Goal: Check status: Check status

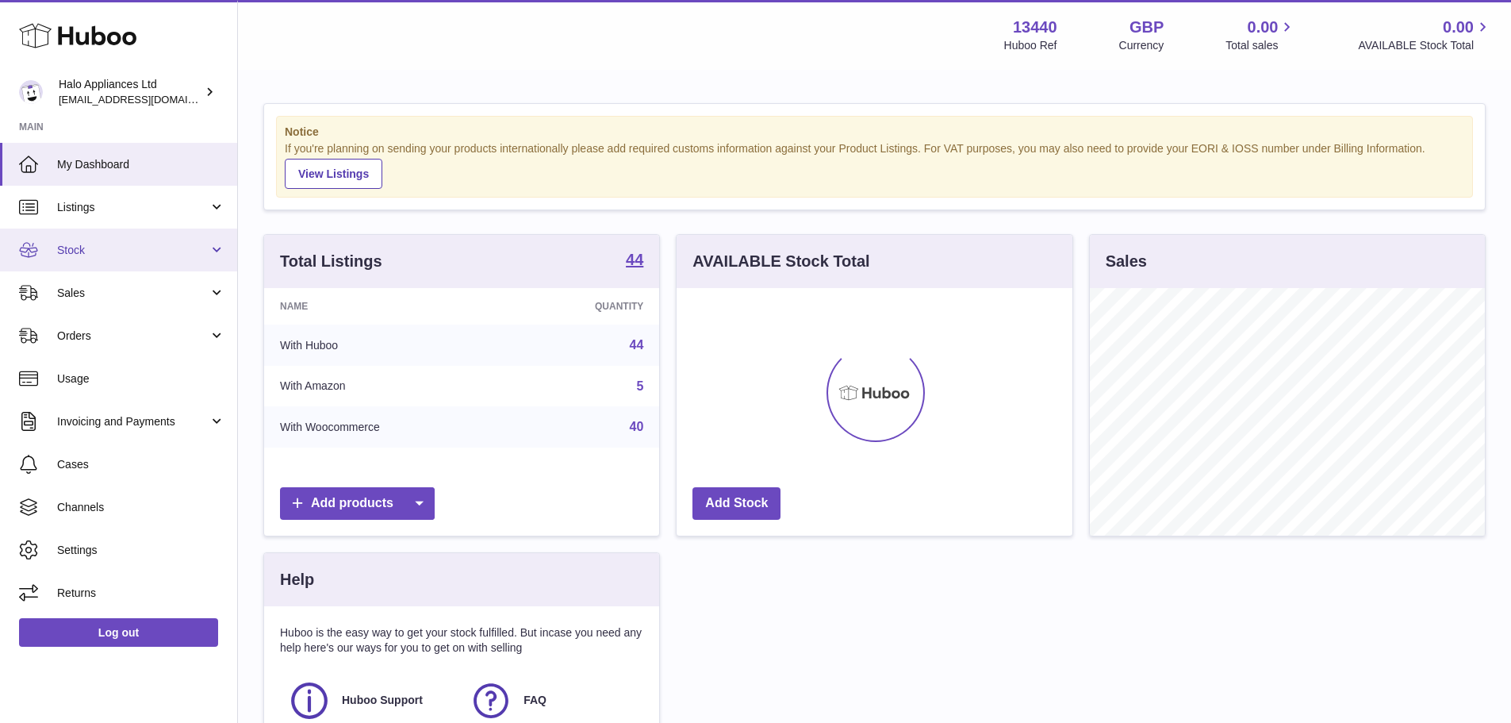
scroll to position [247, 396]
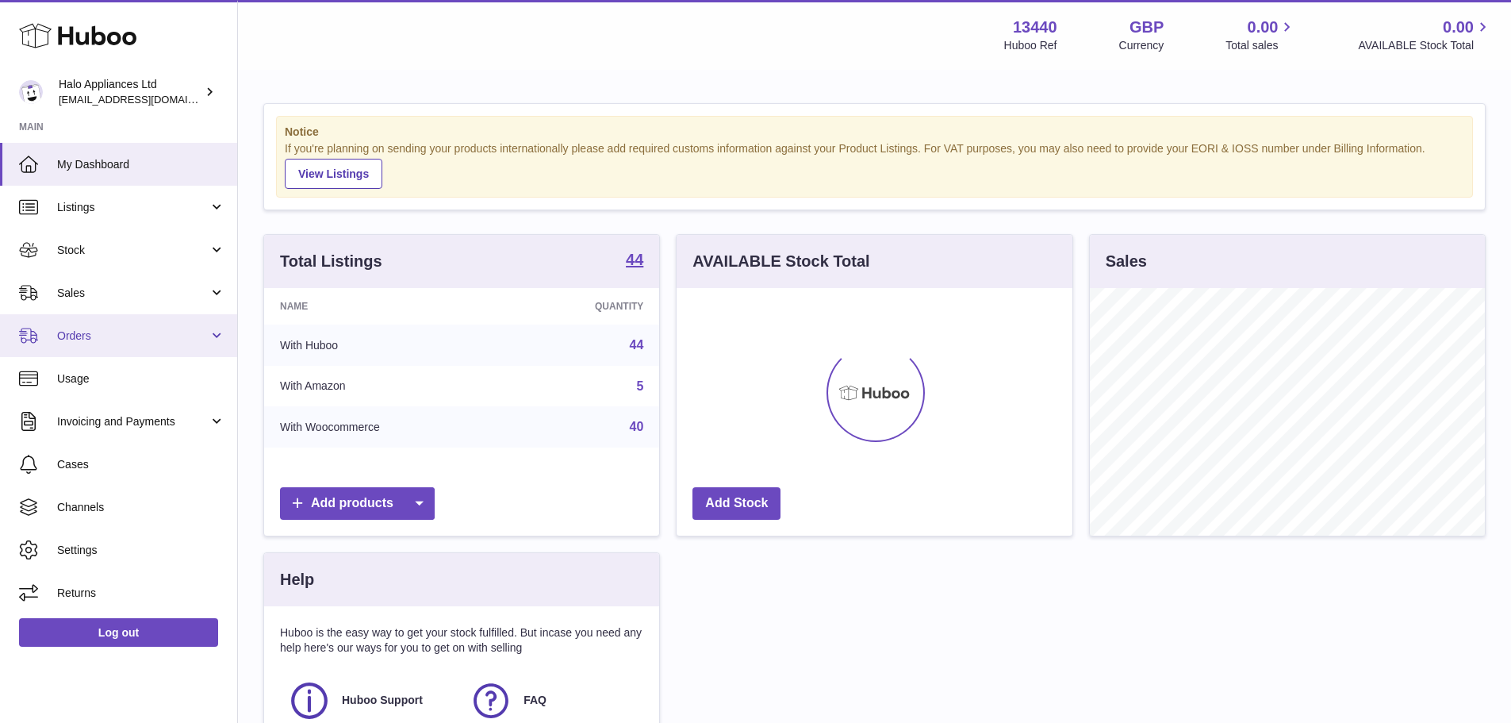
click at [98, 332] on span "Orders" at bounding box center [132, 335] width 151 height 15
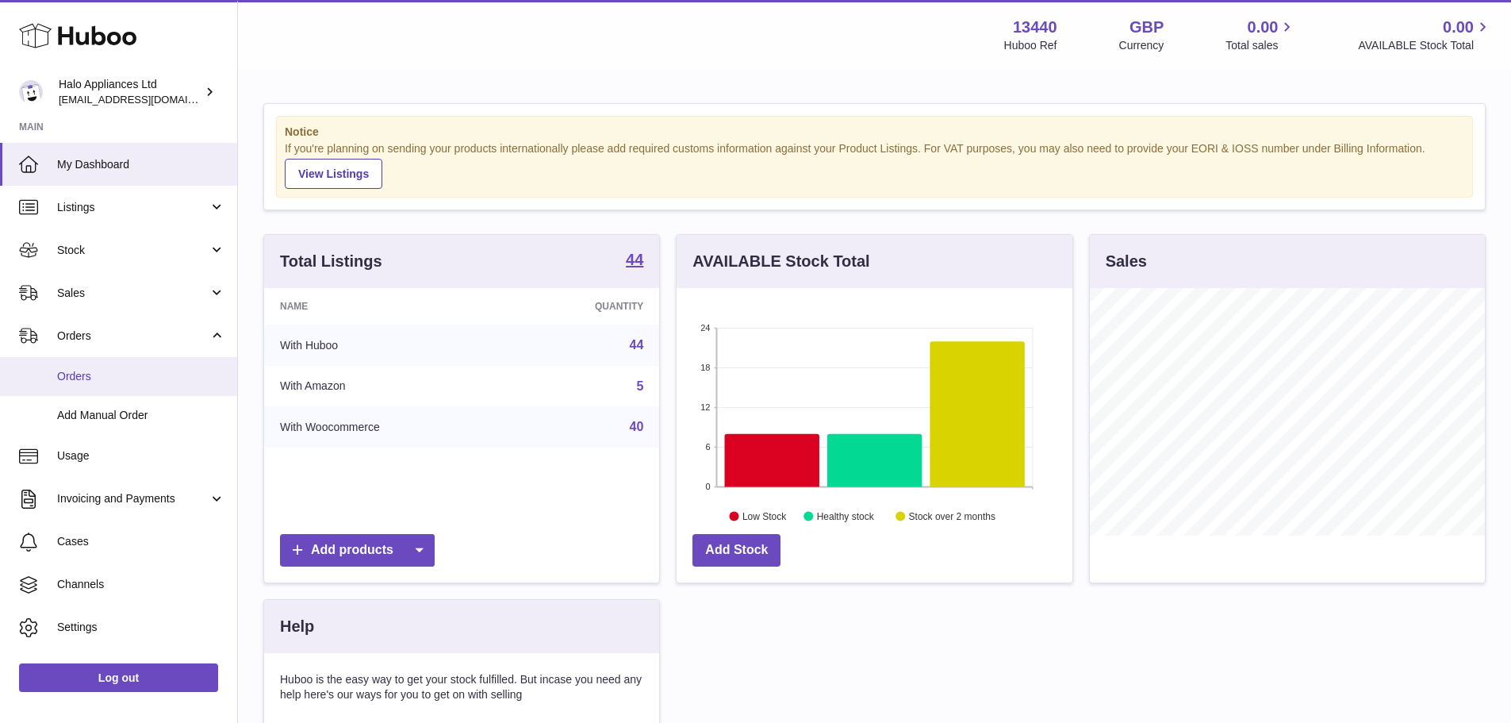
click at [104, 380] on span "Orders" at bounding box center [141, 376] width 168 height 15
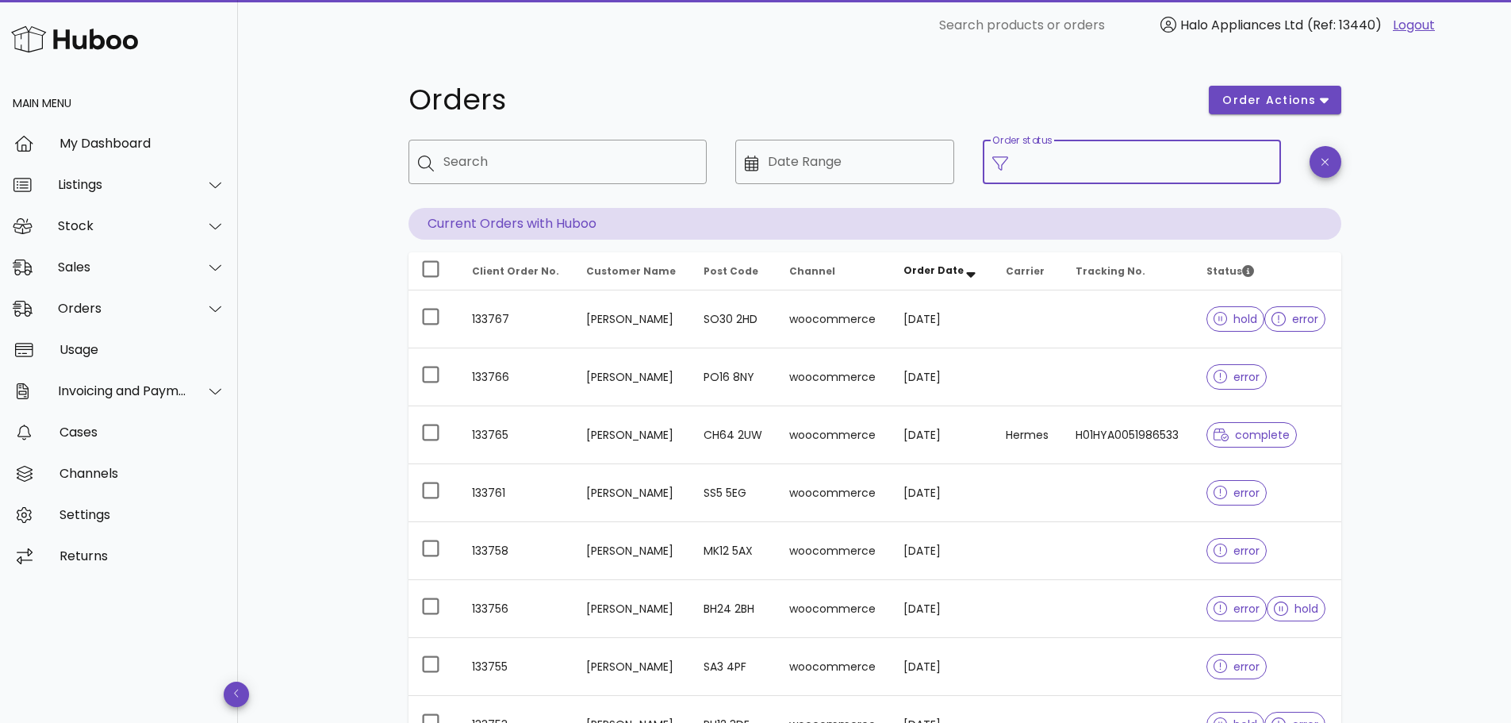
click at [1061, 163] on input "Order status" at bounding box center [1145, 161] width 254 height 25
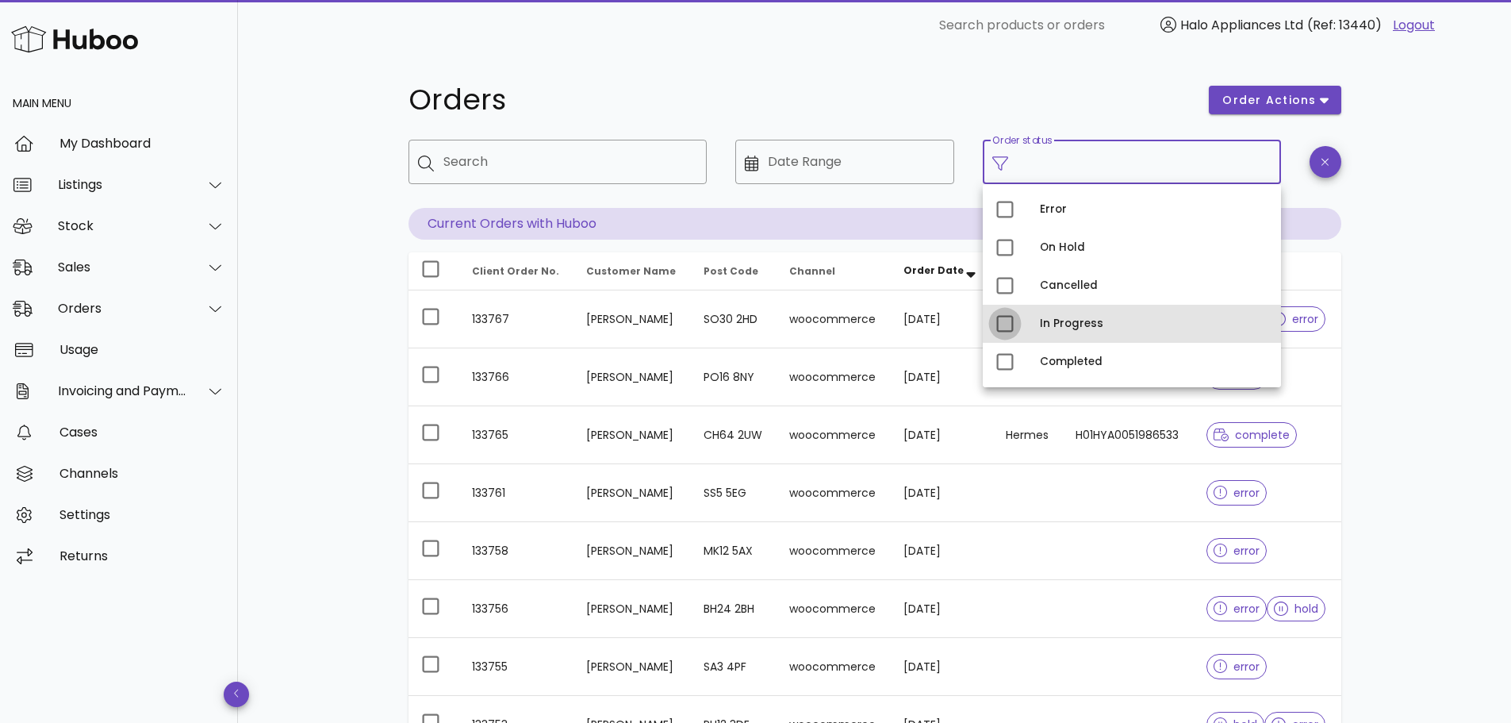
click at [1001, 322] on div at bounding box center [1004, 323] width 27 height 27
type input "**********"
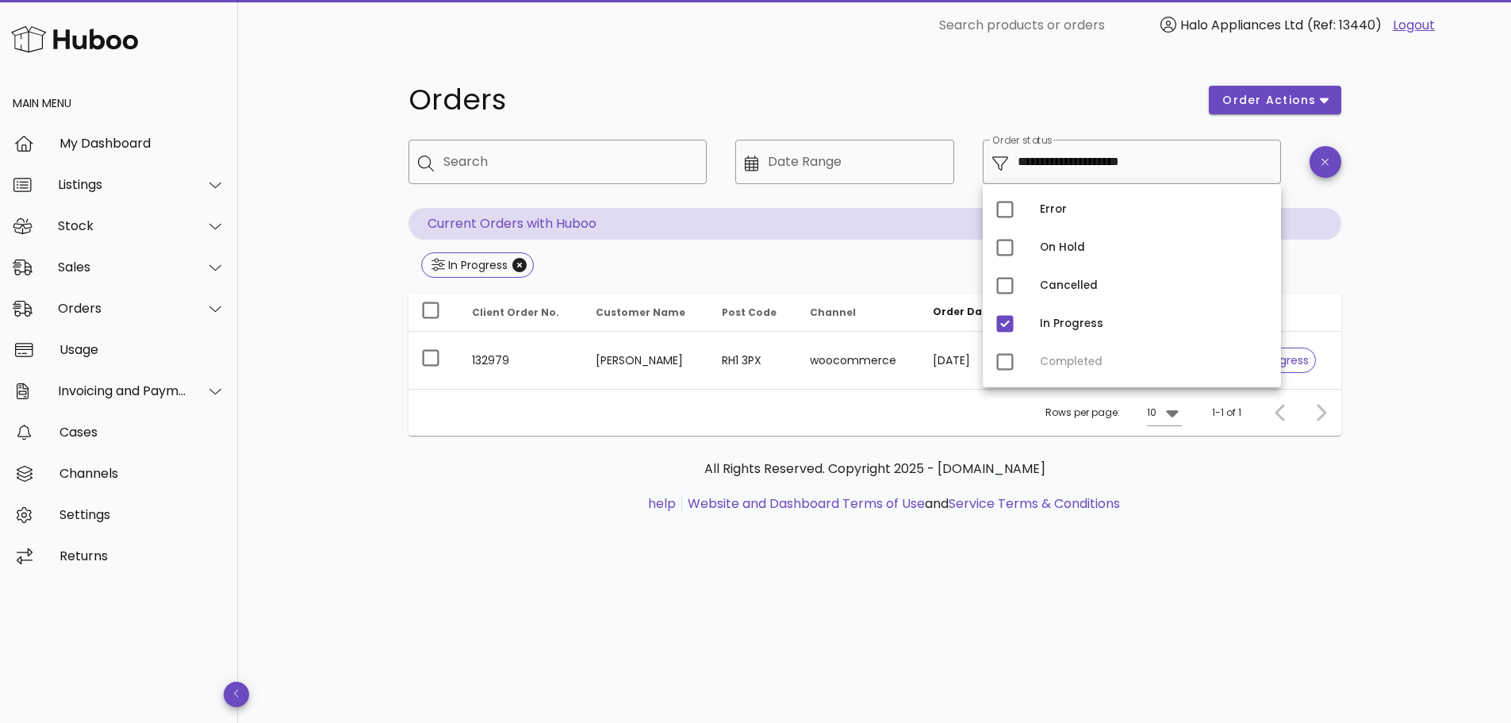
click at [1455, 238] on div "**********" at bounding box center [874, 387] width 1273 height 672
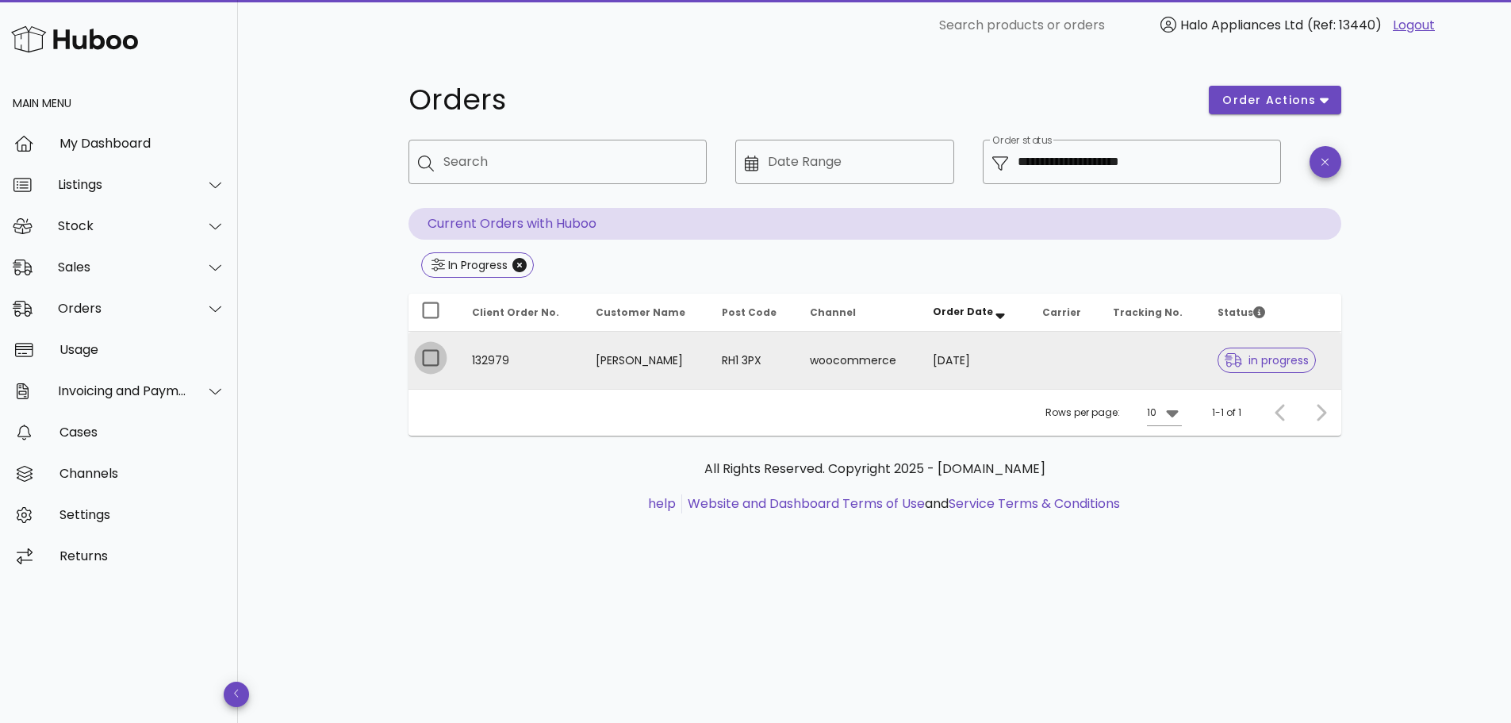
click at [430, 358] on div at bounding box center [430, 357] width 27 height 27
click at [428, 355] on div at bounding box center [430, 357] width 27 height 27
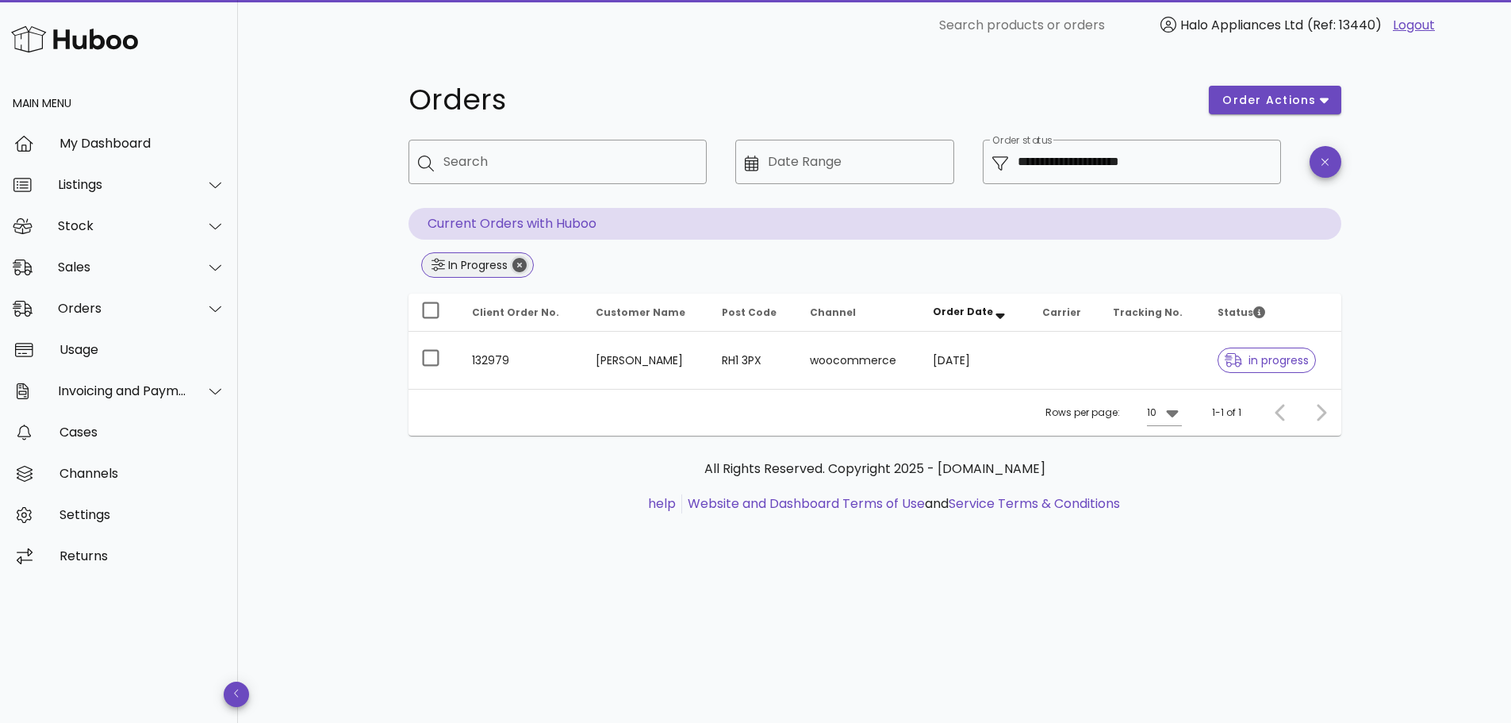
click at [518, 261] on icon "Close" at bounding box center [519, 265] width 14 height 14
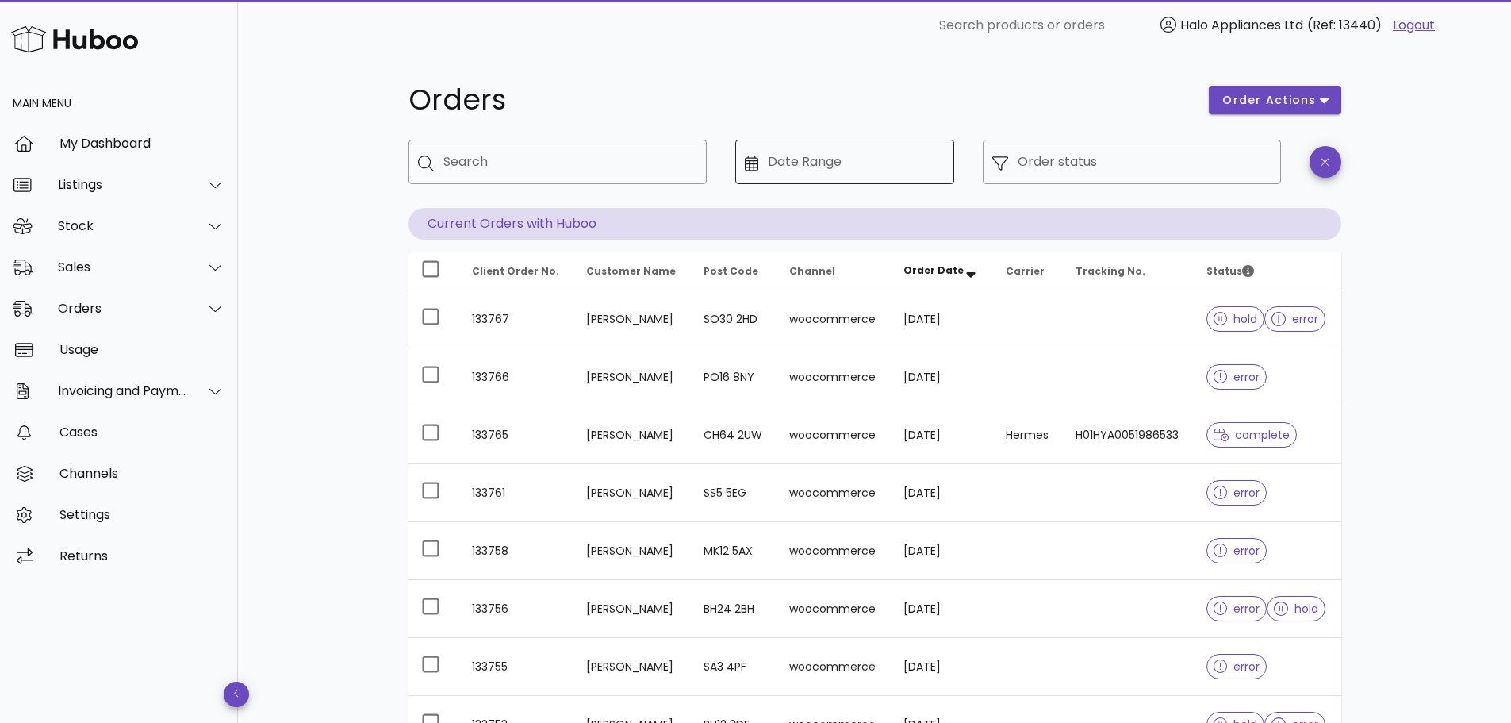
click at [751, 173] on div "​ Date Range" at bounding box center [844, 162] width 219 height 44
click at [755, 168] on icon at bounding box center [752, 163] width 14 height 16
click at [754, 158] on icon at bounding box center [752, 163] width 14 height 16
click at [745, 167] on icon at bounding box center [752, 163] width 14 height 16
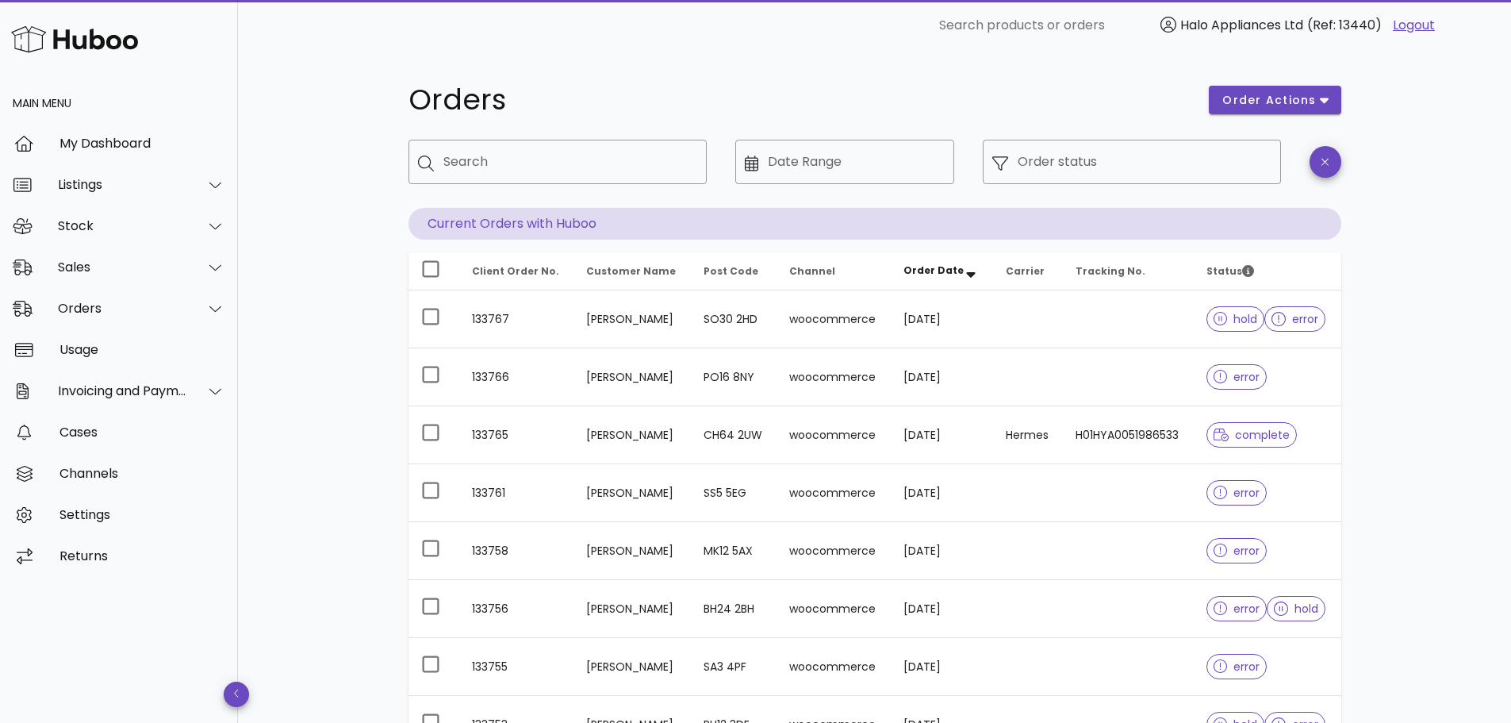
click at [967, 276] on icon "Order Date: Sorted descending. Activate to remove sorting." at bounding box center [971, 275] width 9 height 6
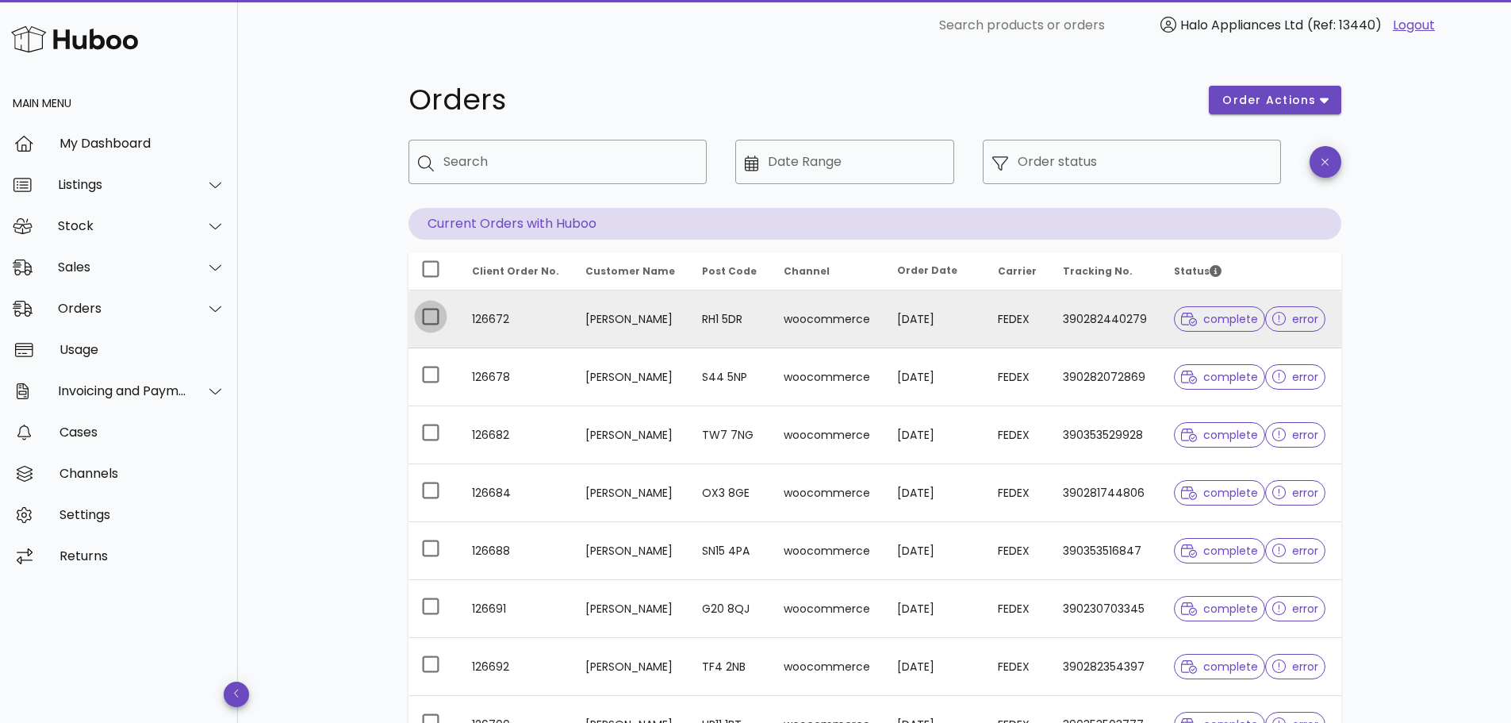
click at [432, 316] on div at bounding box center [430, 316] width 27 height 27
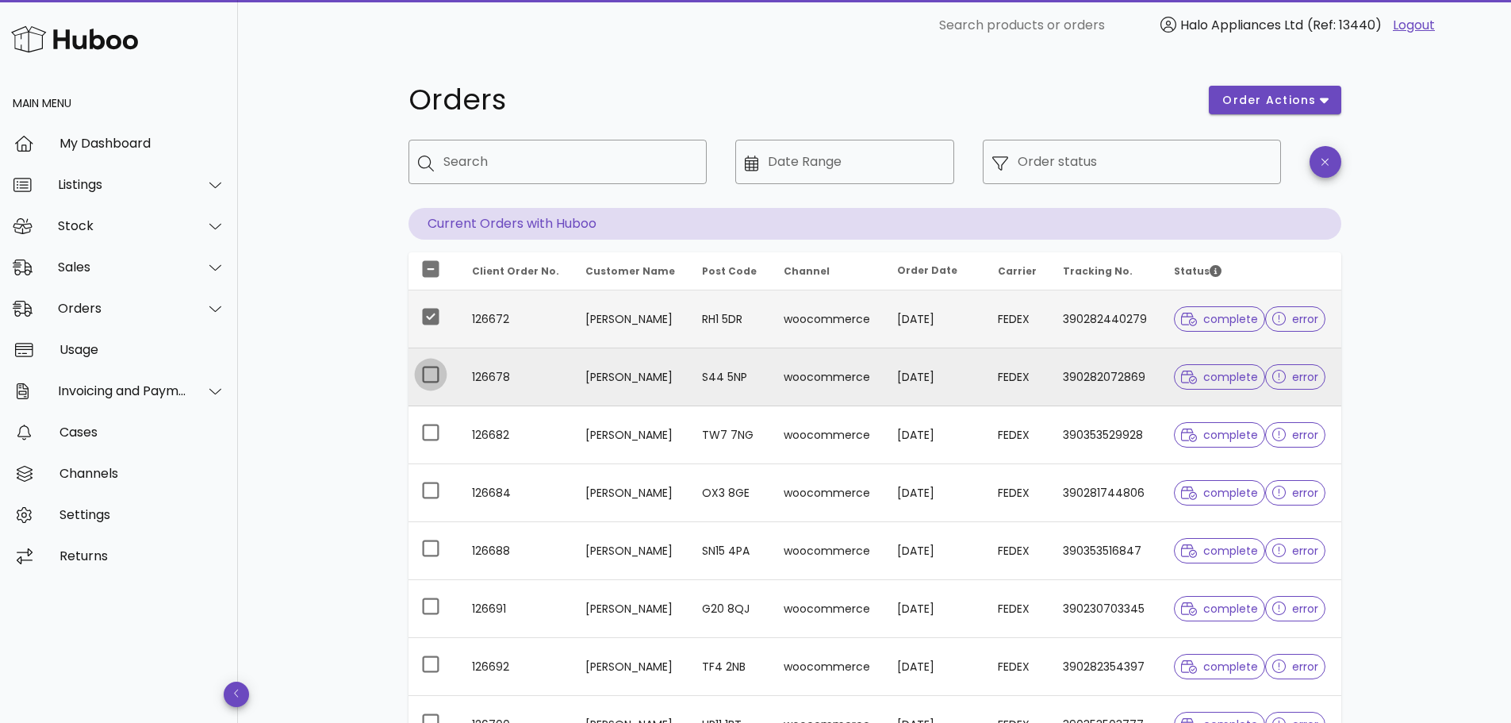
click at [433, 369] on div at bounding box center [430, 374] width 27 height 27
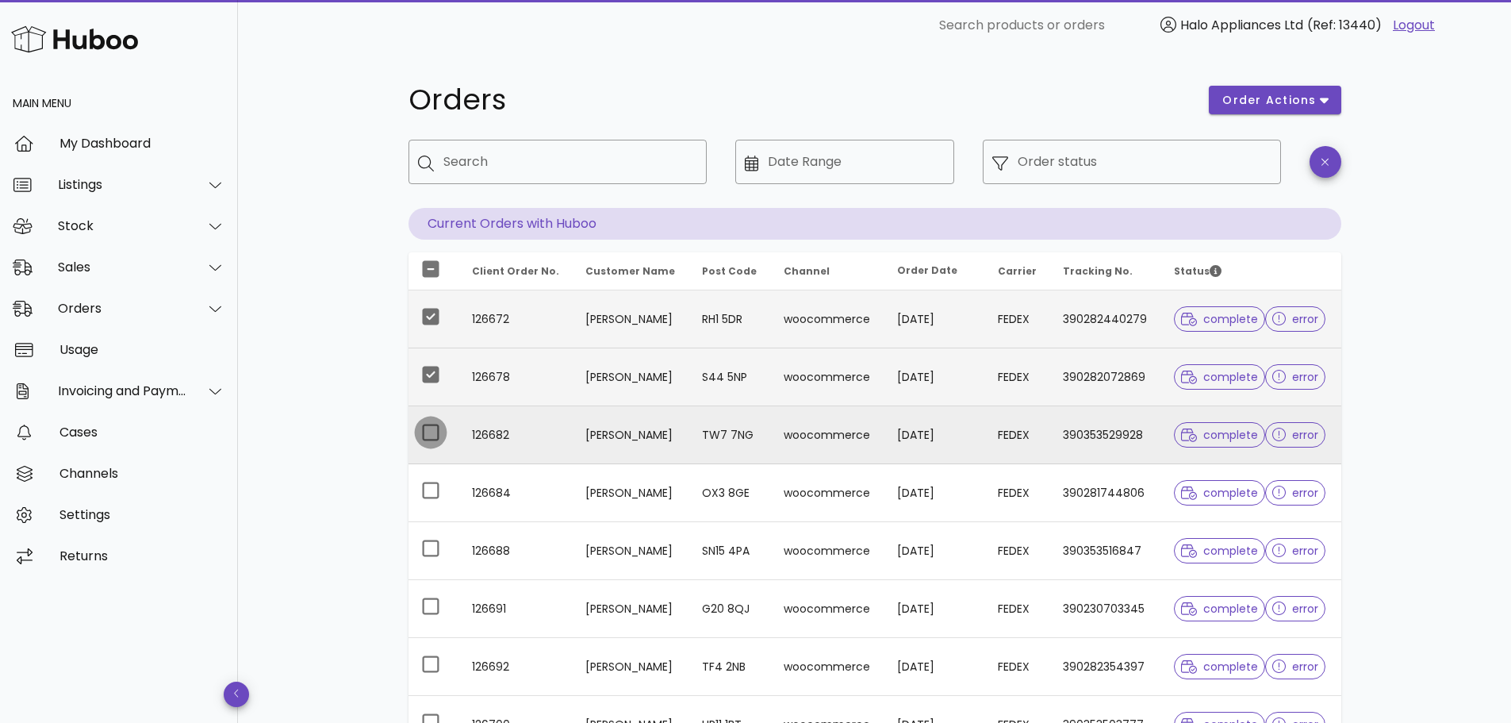
click at [424, 428] on div at bounding box center [430, 432] width 27 height 27
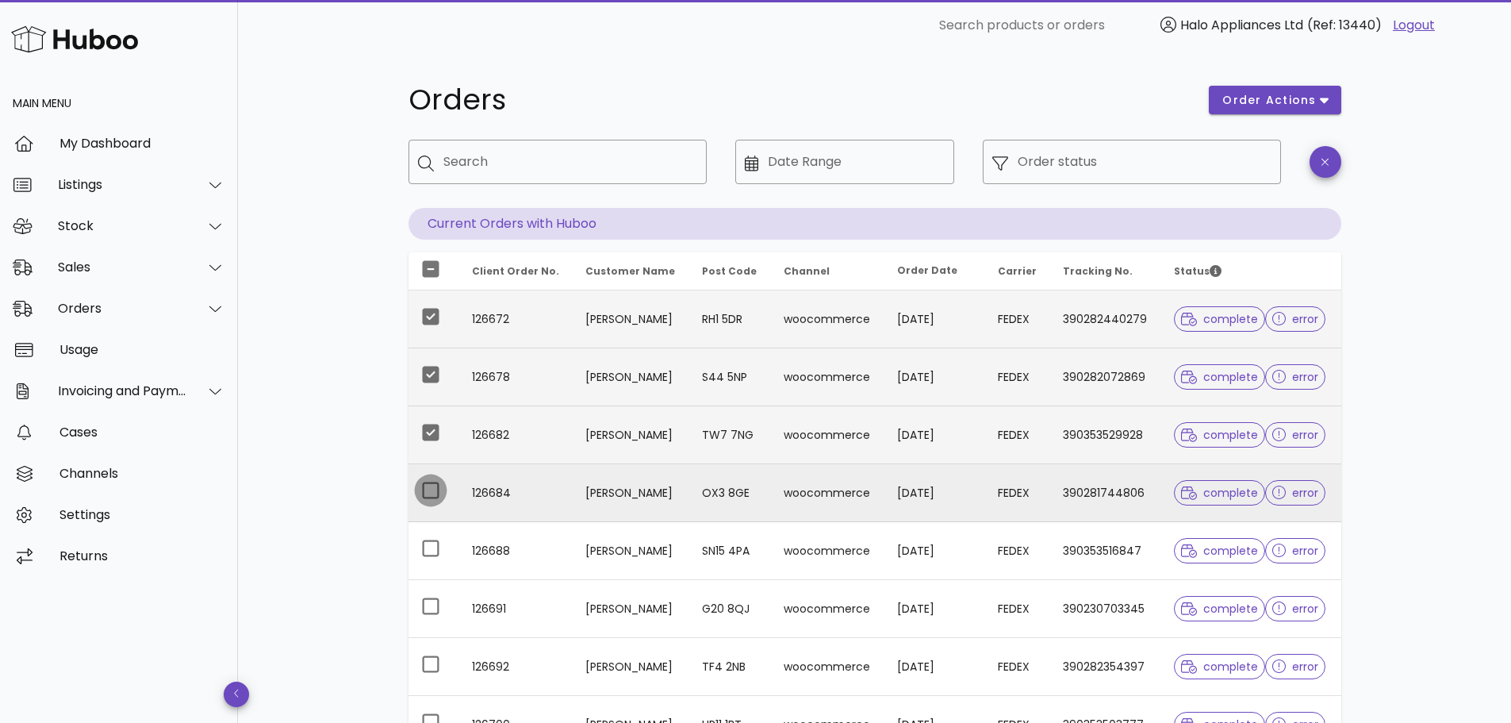
click at [424, 487] on div at bounding box center [430, 490] width 27 height 27
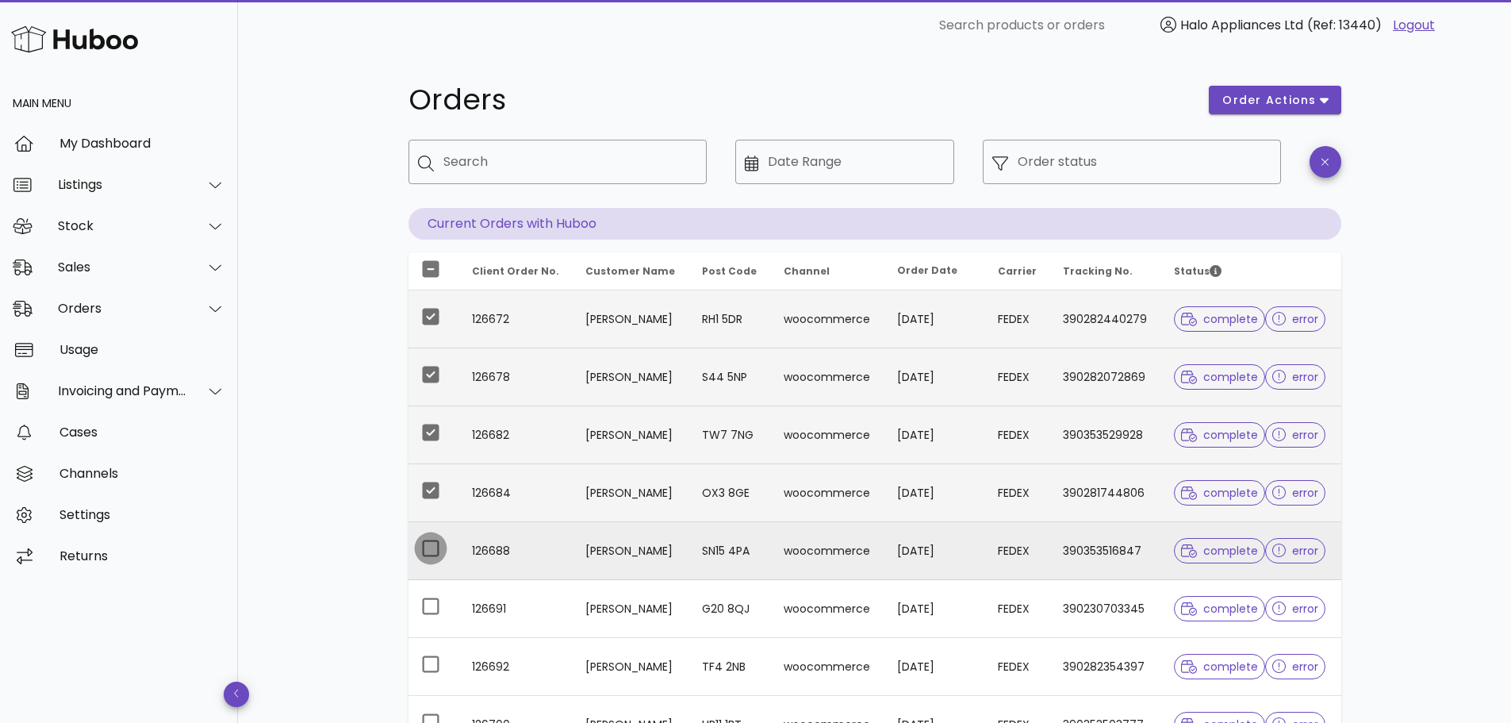
click at [426, 546] on div at bounding box center [430, 548] width 27 height 27
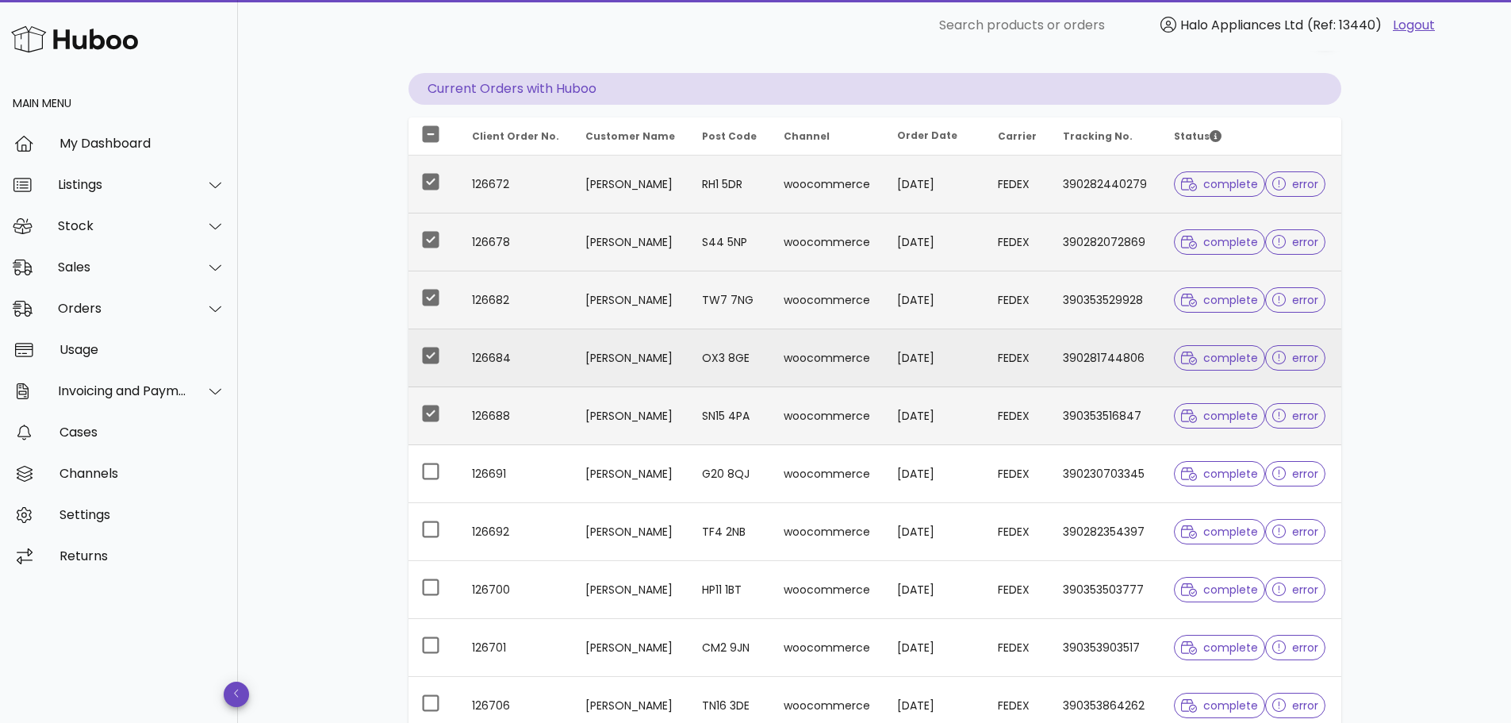
scroll to position [159, 0]
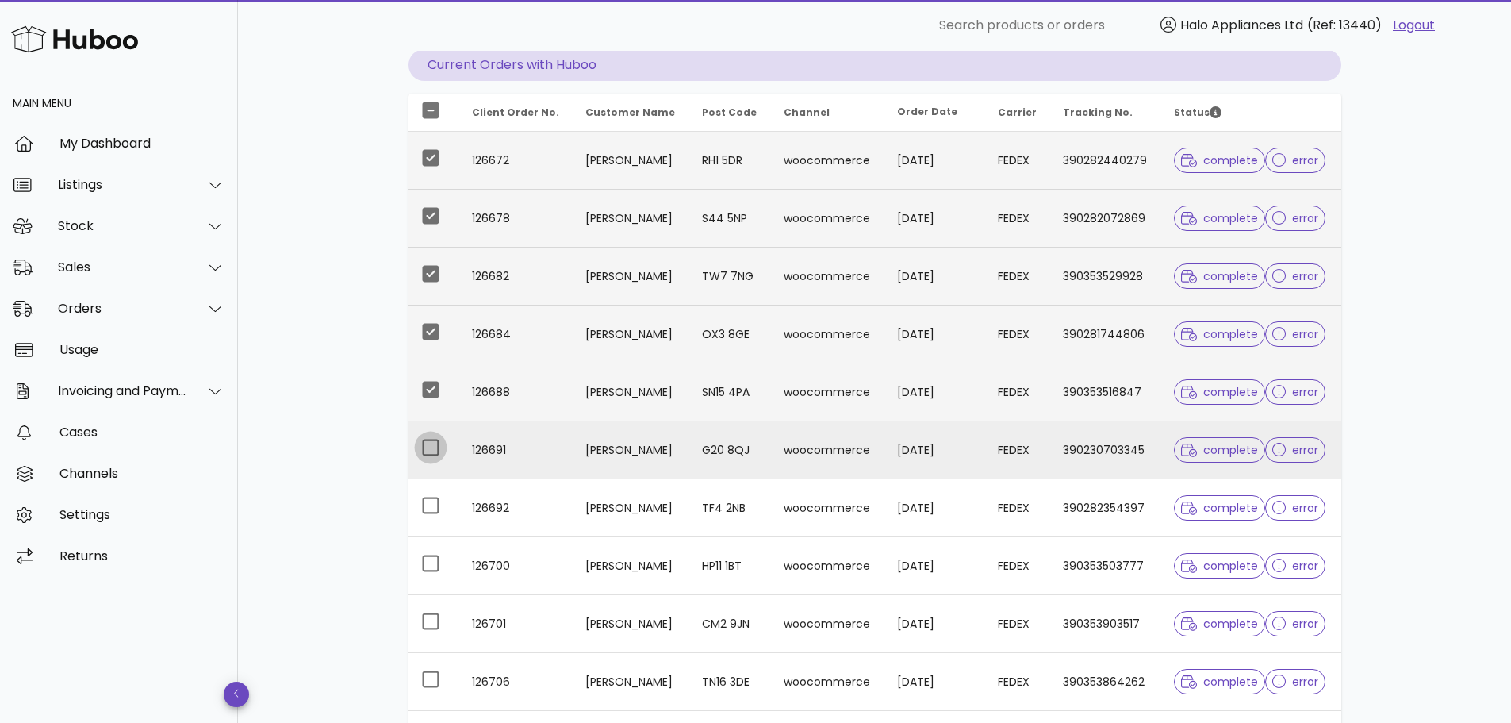
click at [427, 446] on div at bounding box center [430, 447] width 27 height 27
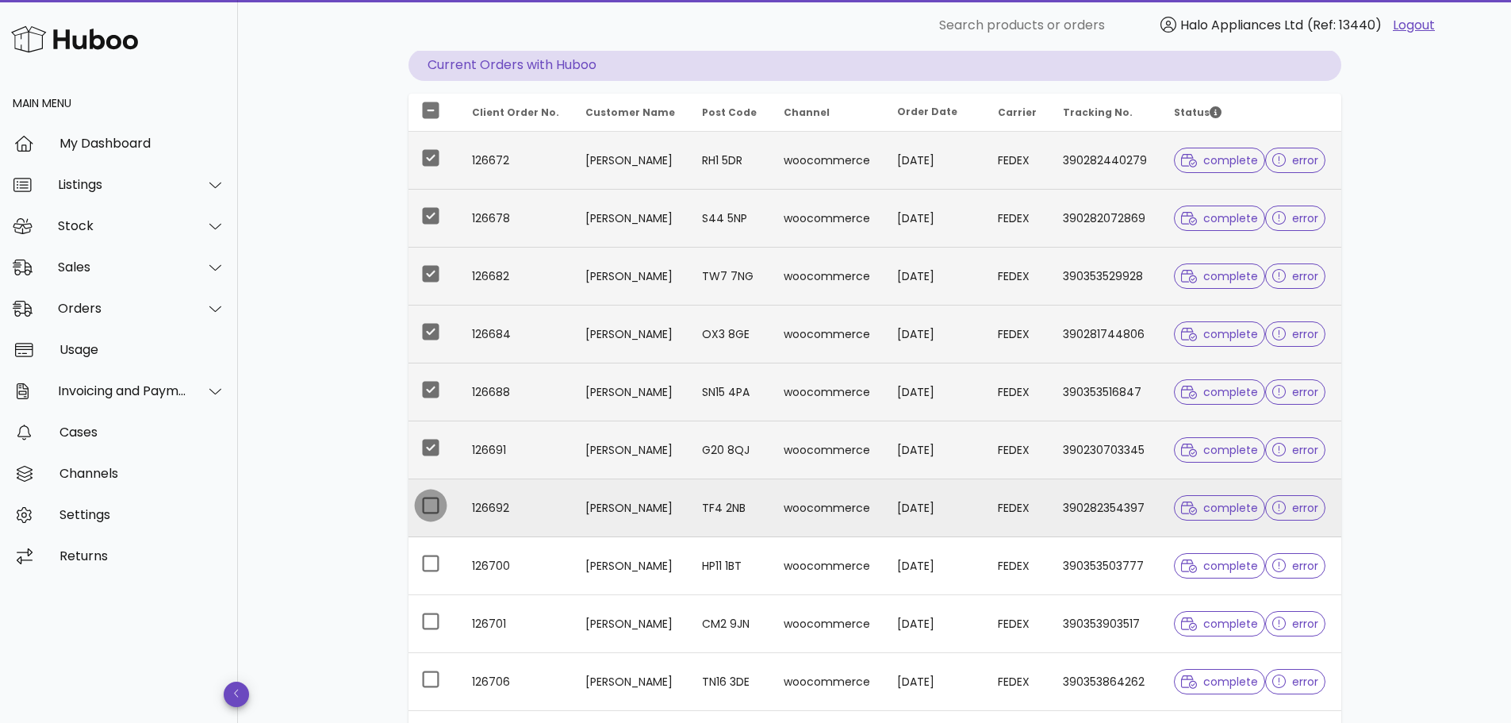
click at [424, 502] on div at bounding box center [430, 505] width 27 height 27
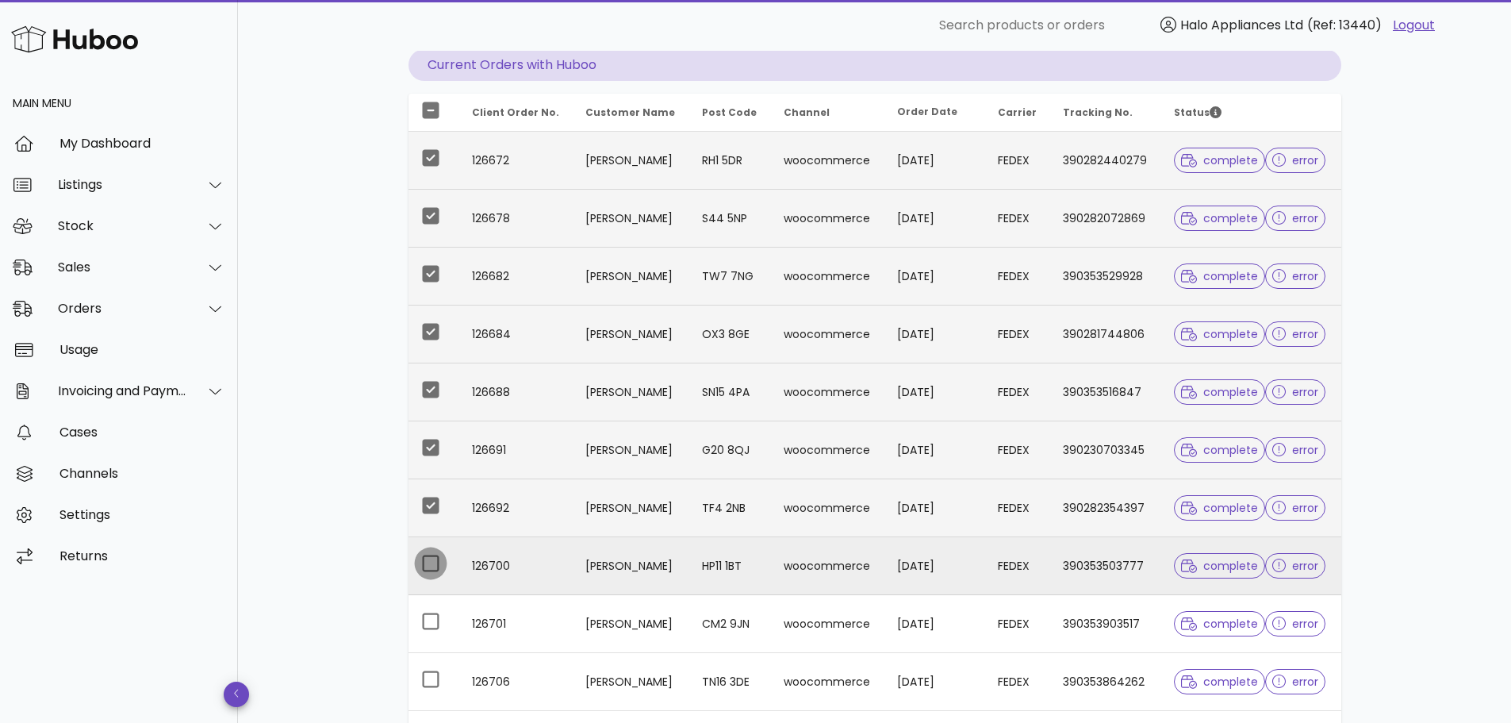
click at [426, 554] on div at bounding box center [430, 563] width 27 height 27
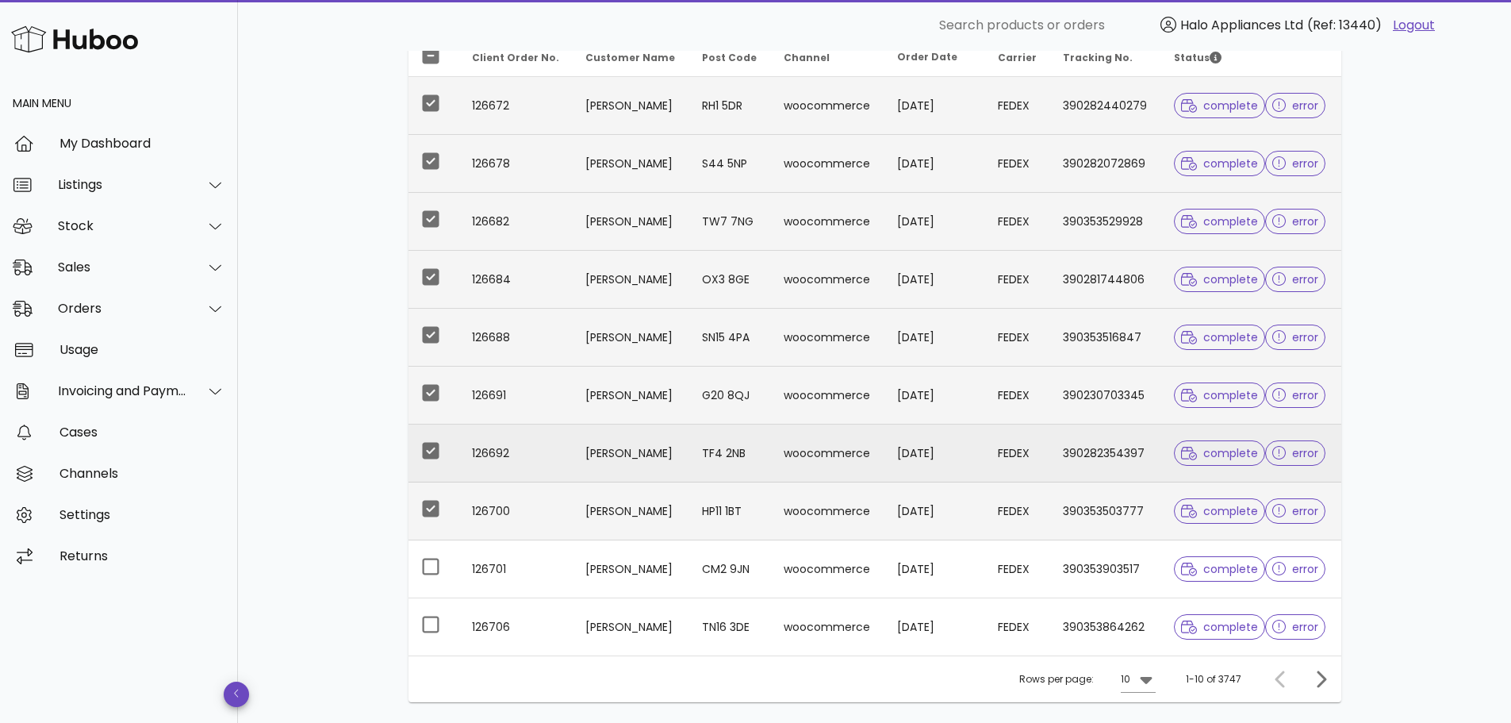
scroll to position [238, 0]
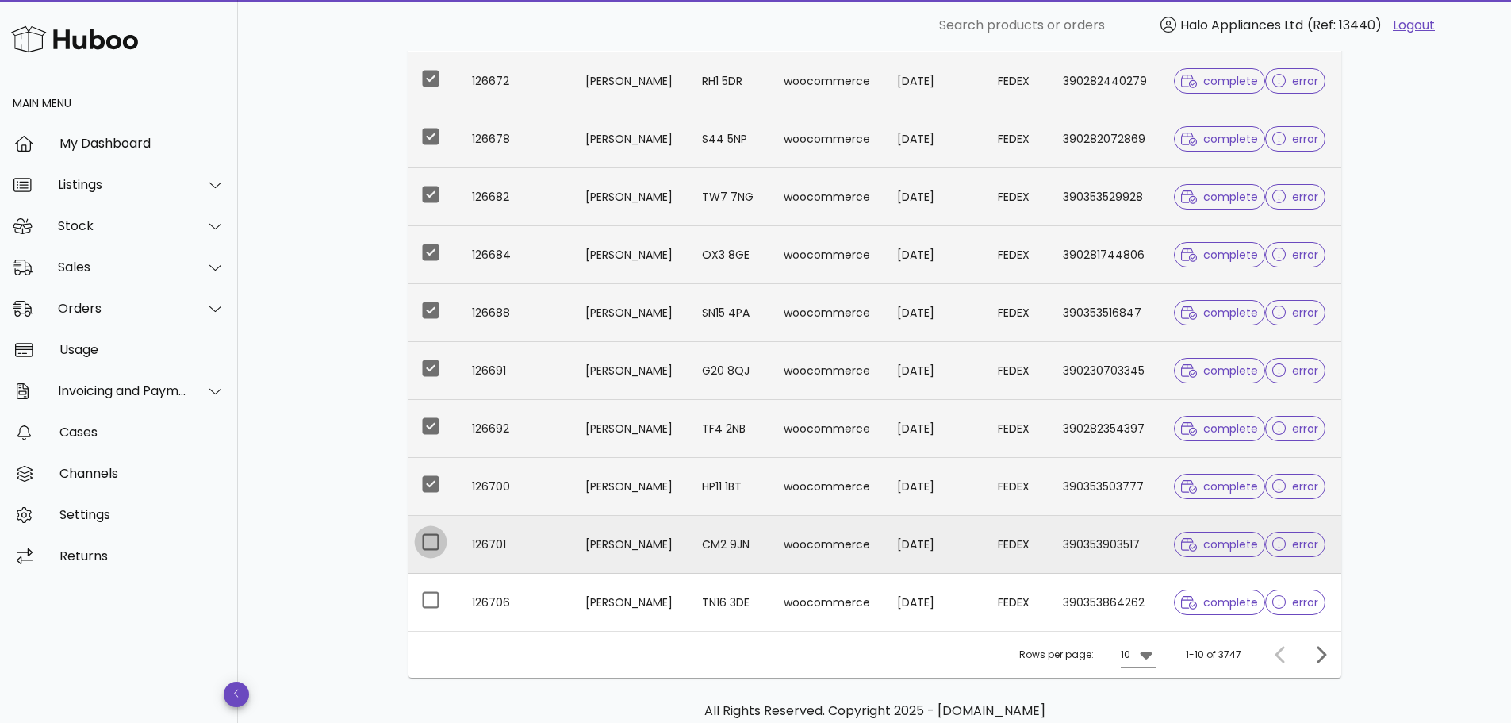
click at [430, 537] on div at bounding box center [430, 541] width 27 height 27
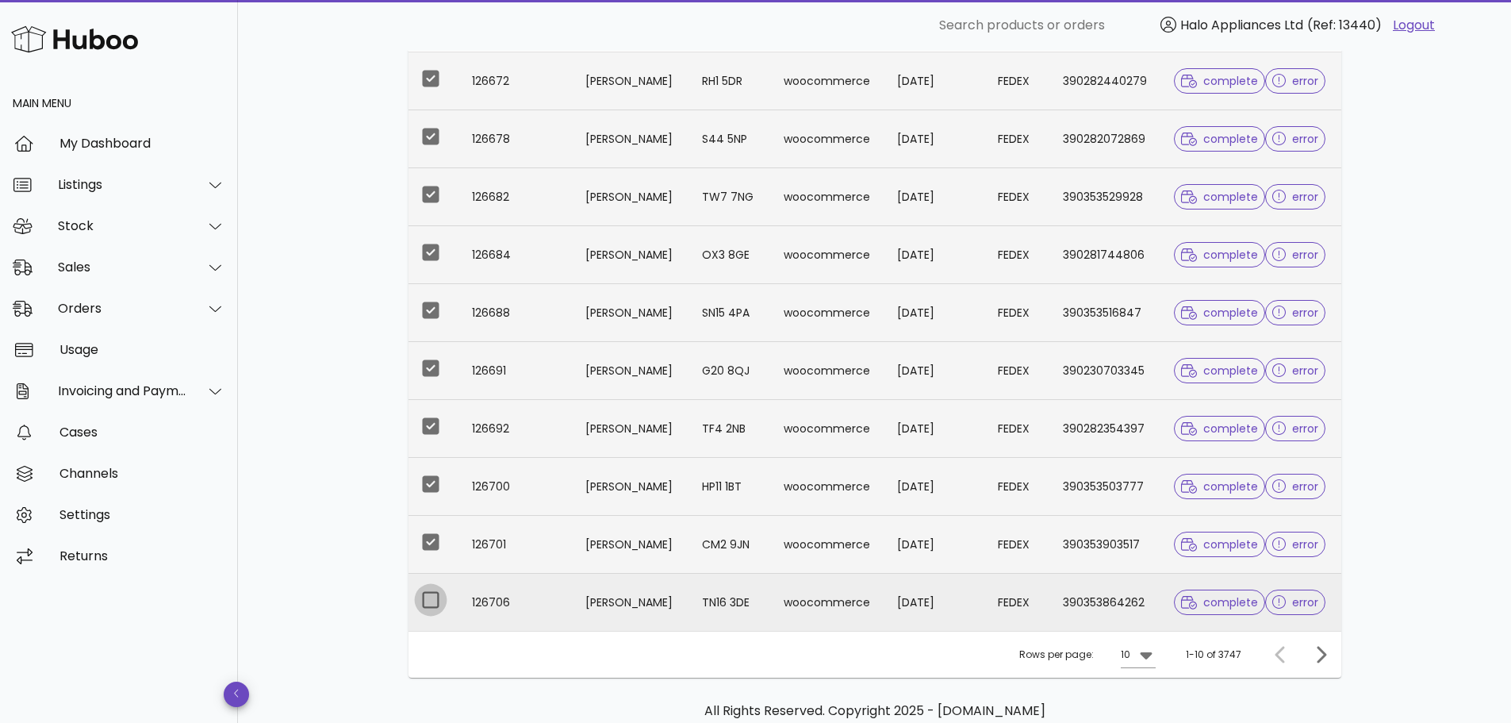
click at [428, 599] on div at bounding box center [430, 599] width 27 height 27
click at [1329, 657] on icon "Next page" at bounding box center [1320, 654] width 19 height 19
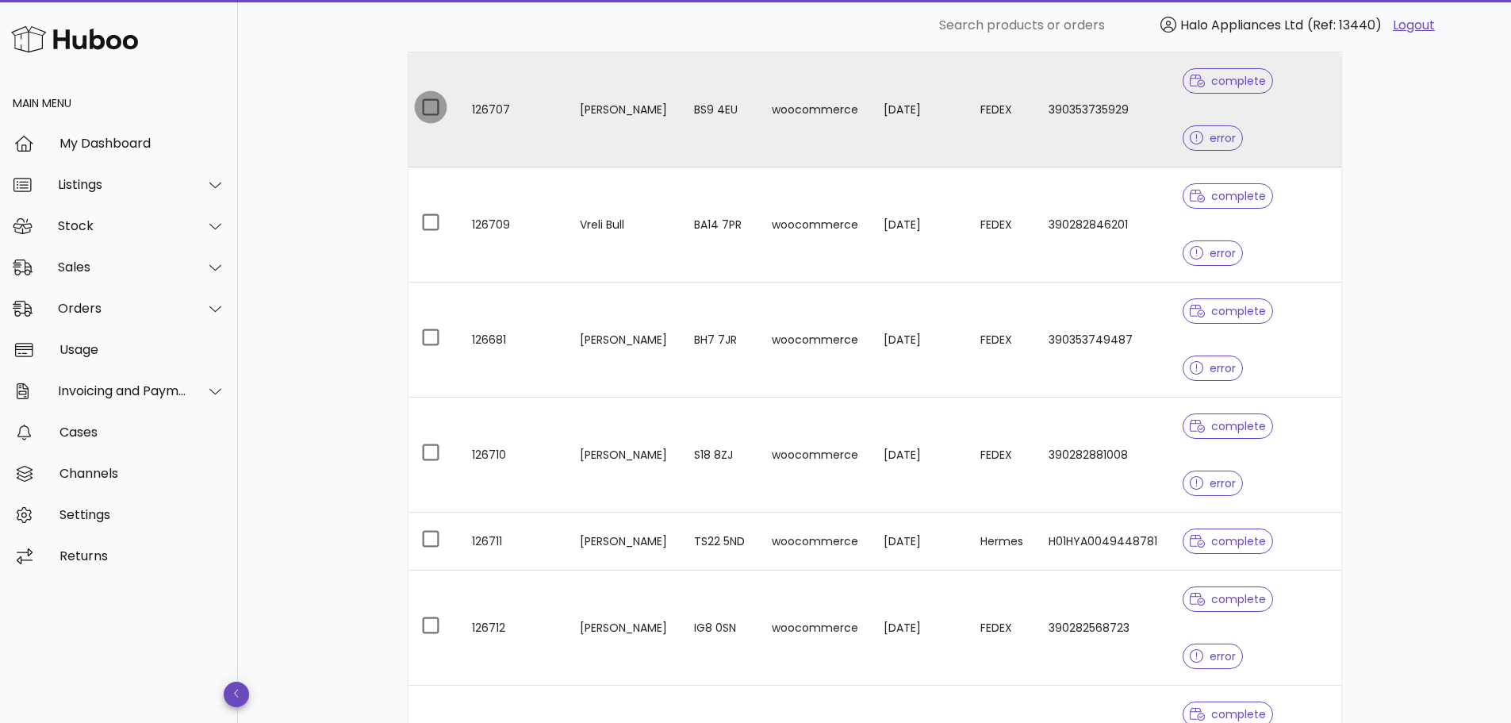
click at [428, 107] on div at bounding box center [430, 107] width 27 height 27
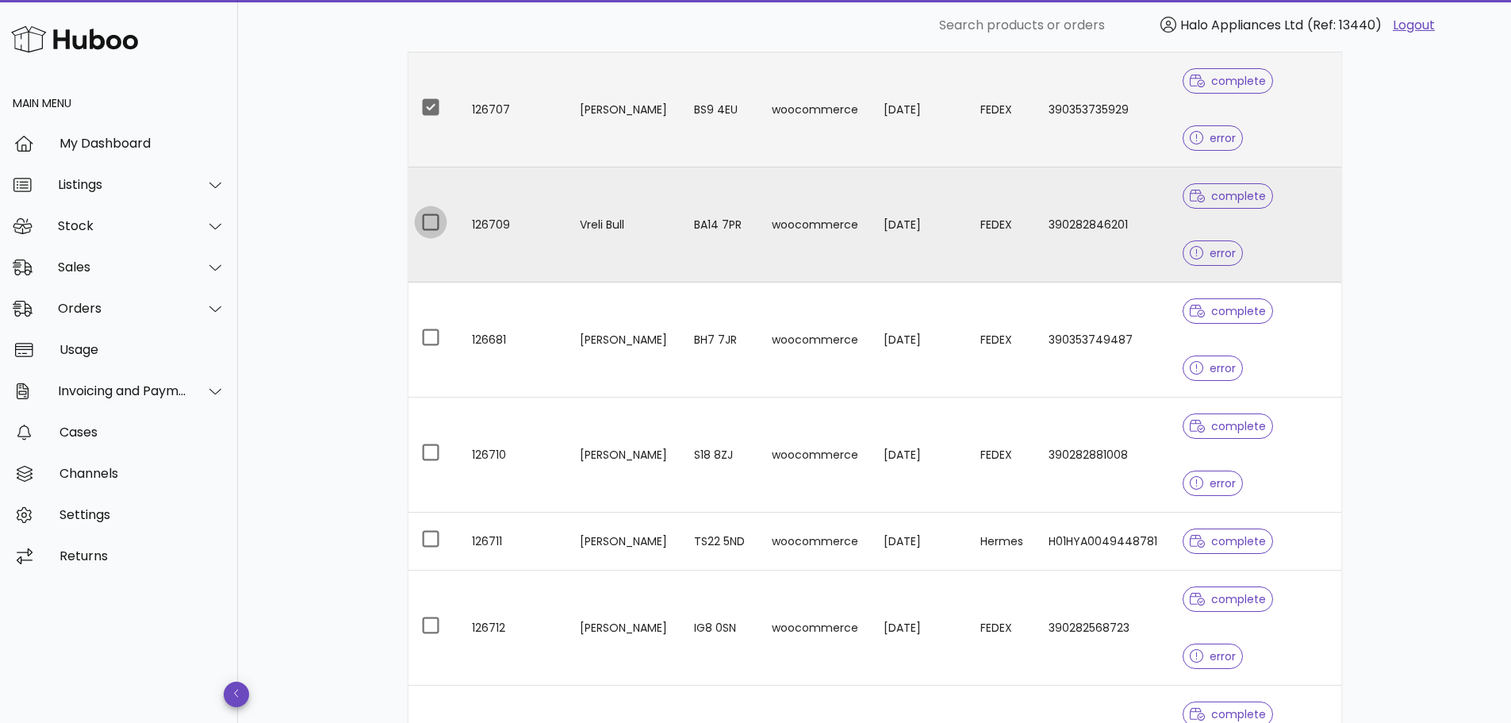
click at [424, 228] on div at bounding box center [430, 222] width 27 height 27
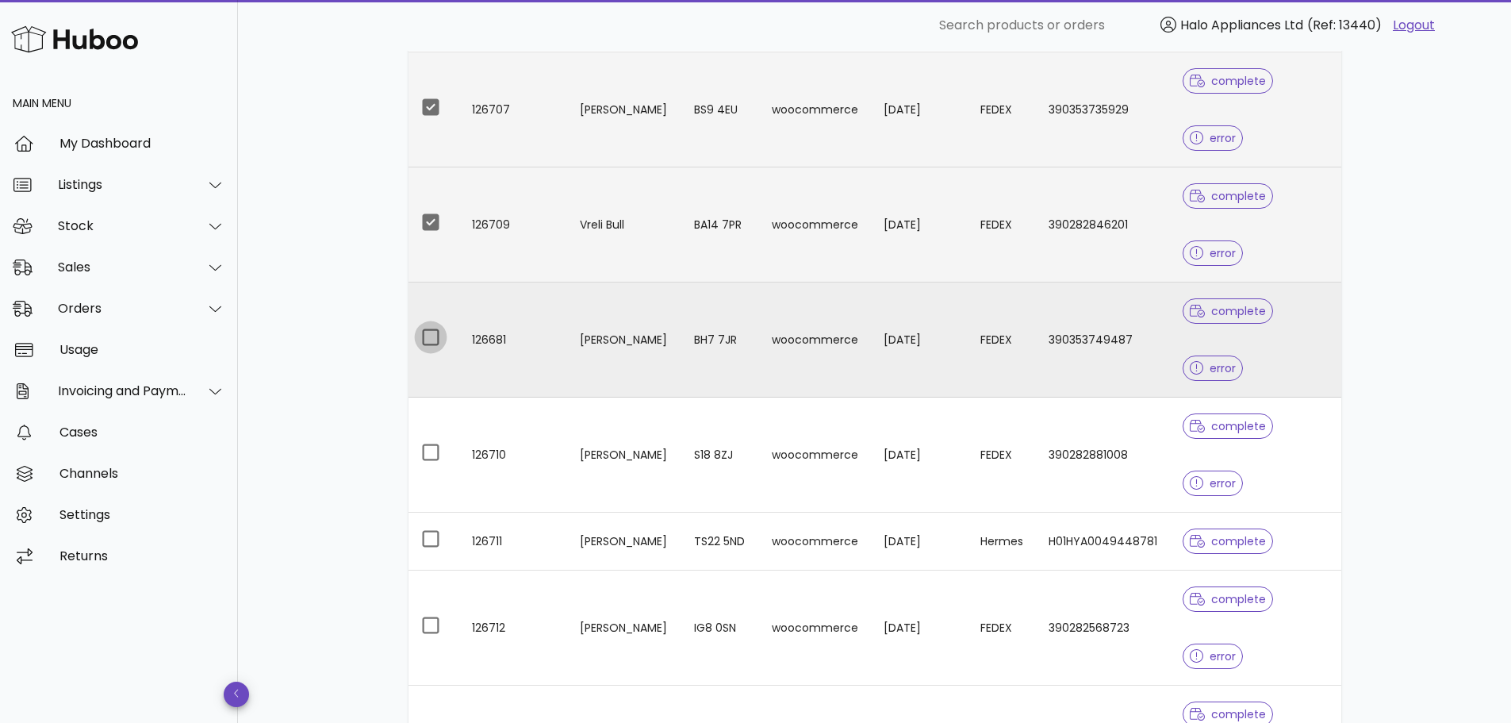
click at [435, 332] on div at bounding box center [430, 337] width 27 height 27
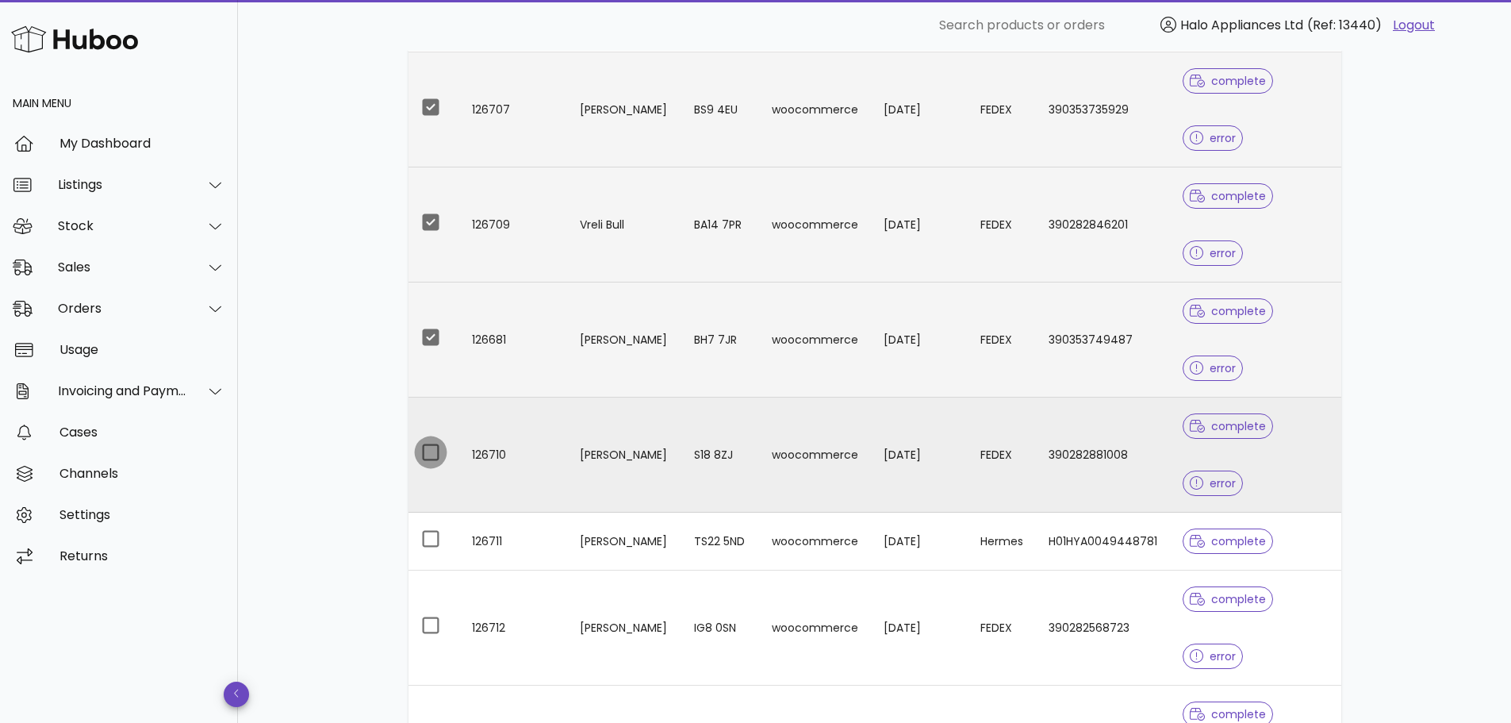
click at [430, 451] on div at bounding box center [430, 452] width 27 height 27
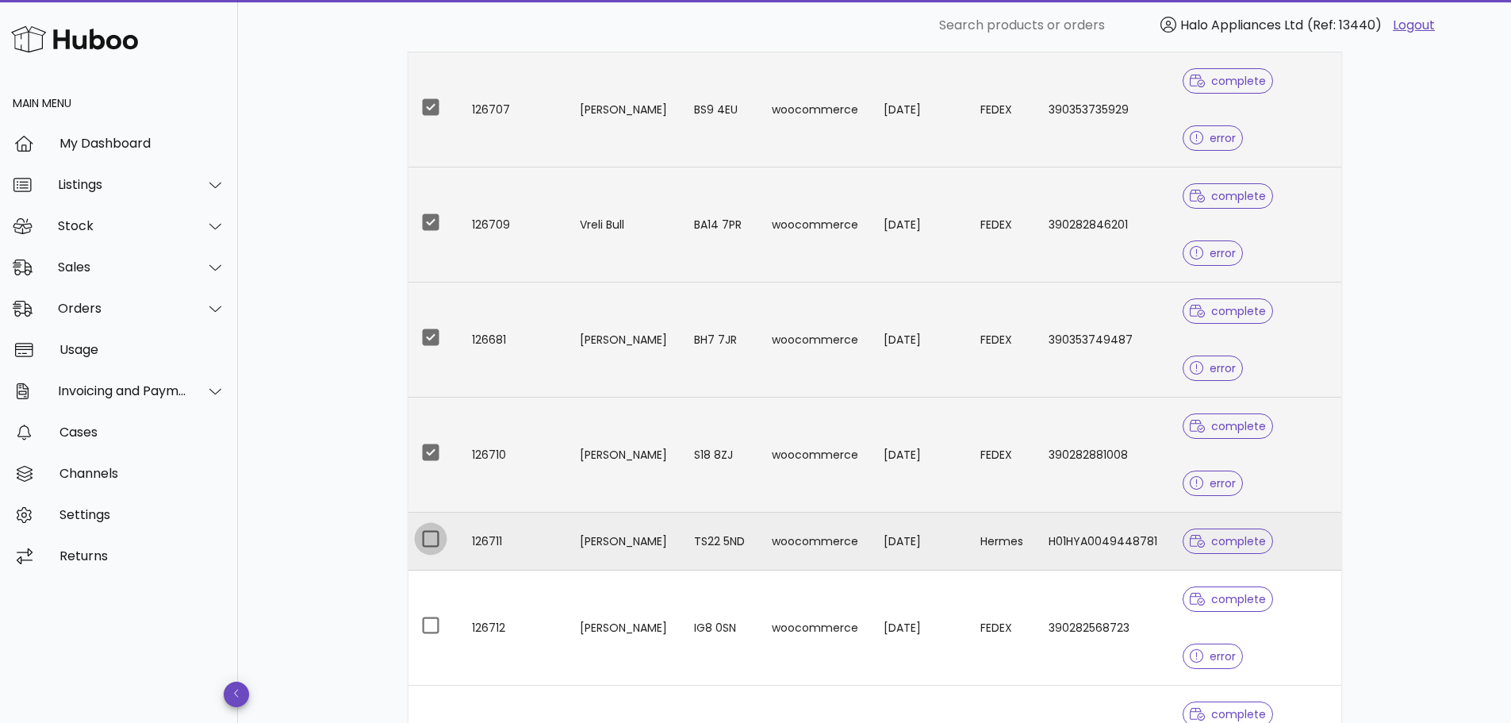
click at [428, 543] on div at bounding box center [430, 538] width 27 height 27
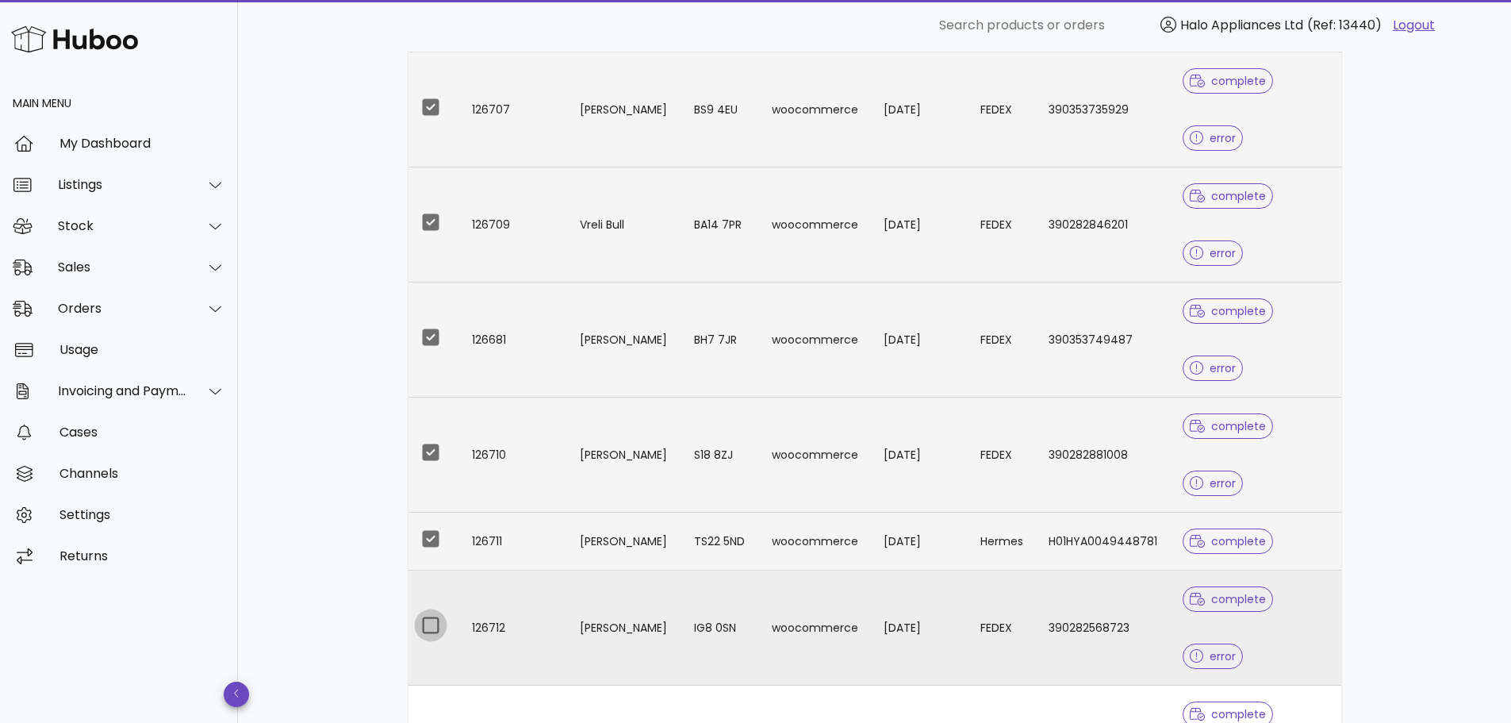
click at [431, 625] on div at bounding box center [430, 625] width 27 height 27
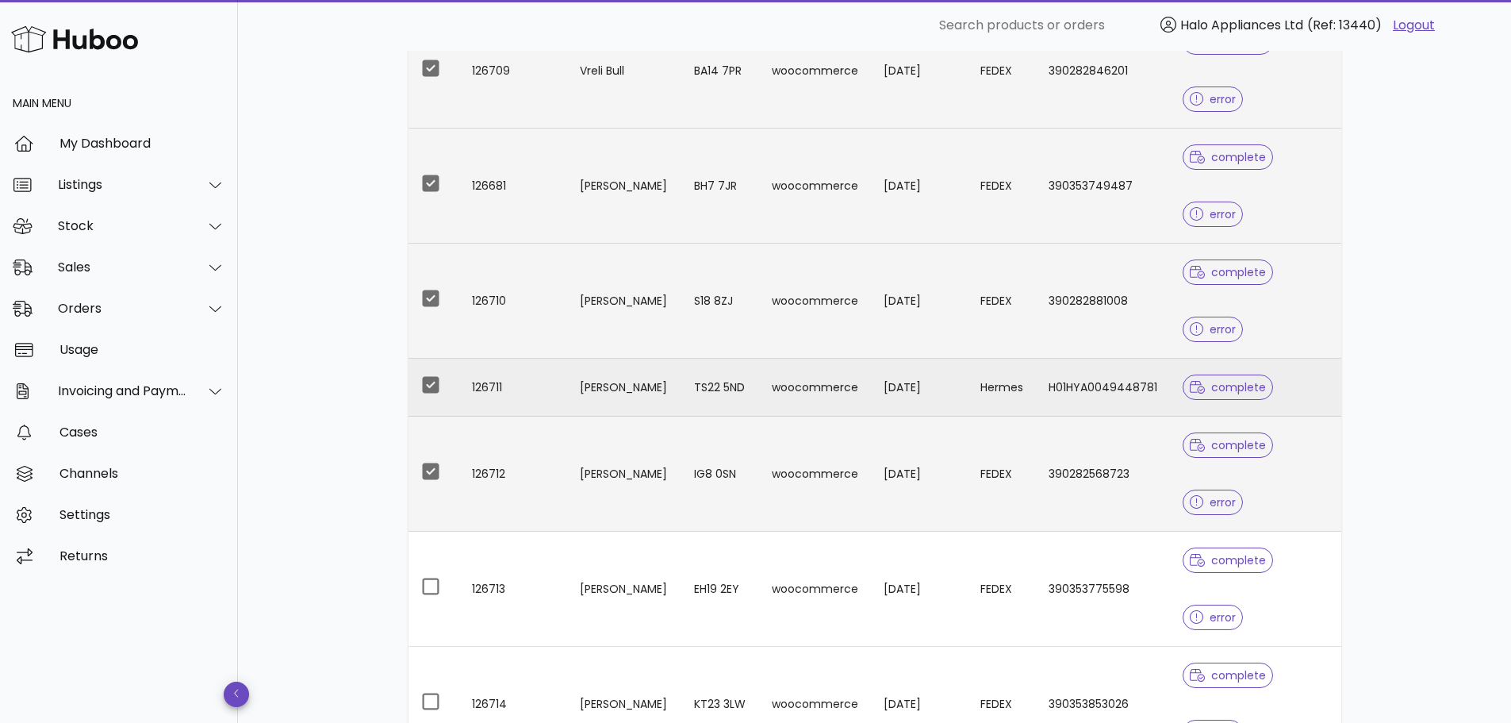
scroll to position [397, 0]
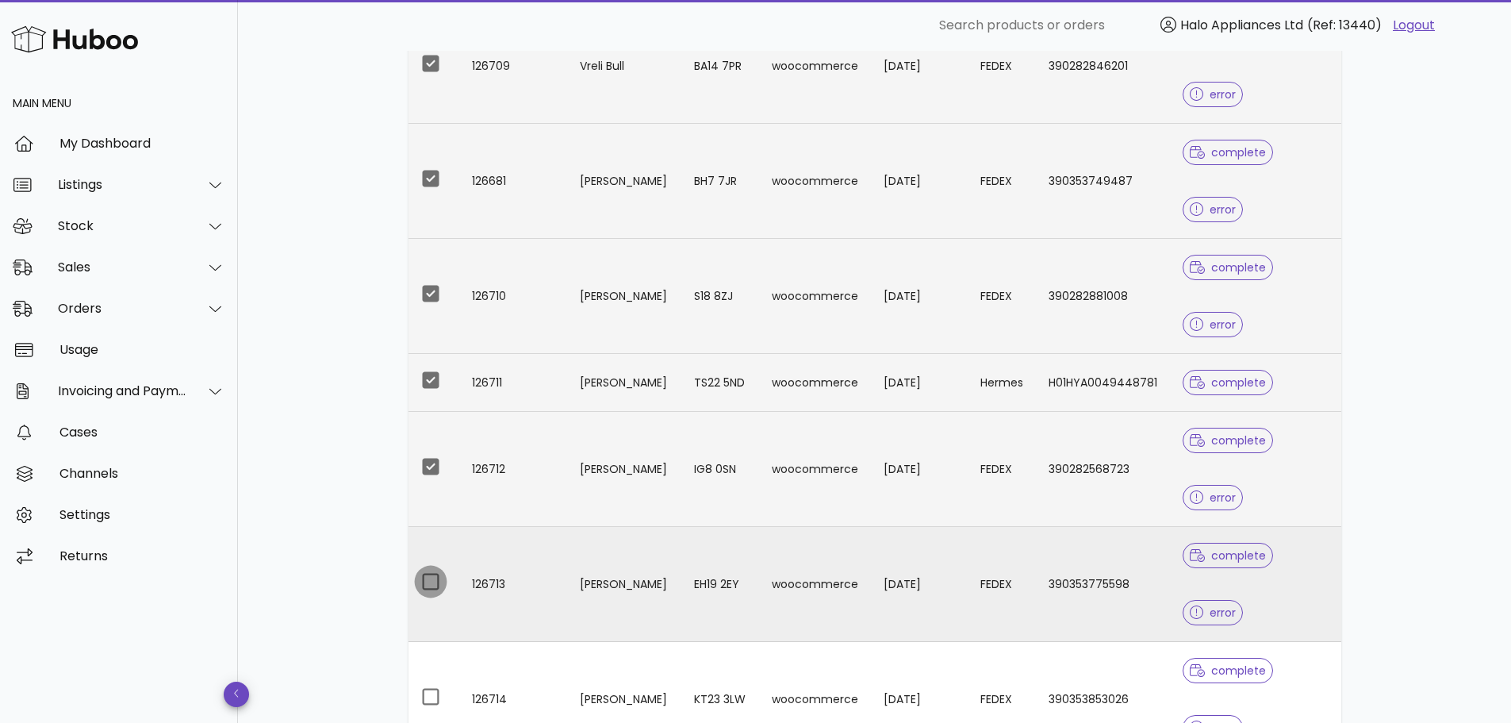
click at [431, 581] on div at bounding box center [430, 581] width 27 height 27
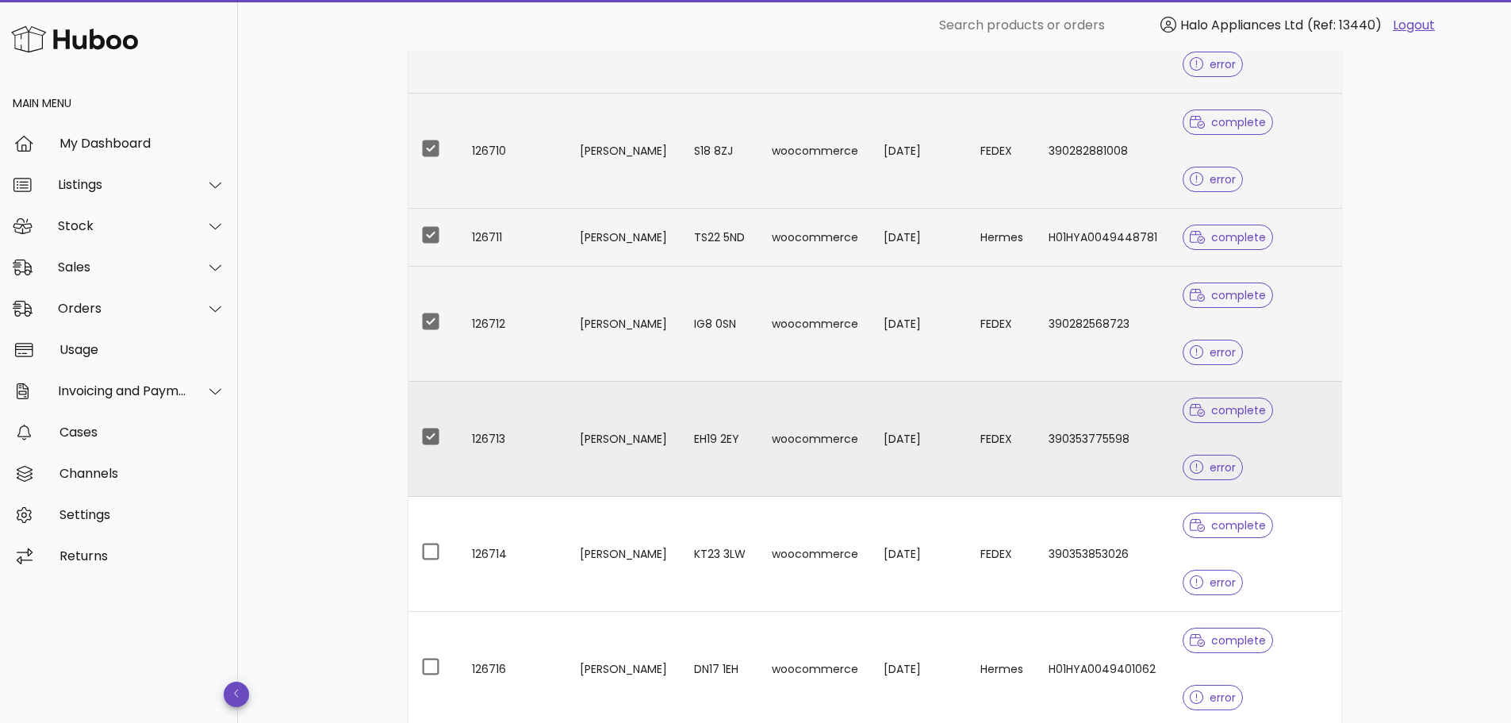
scroll to position [555, 0]
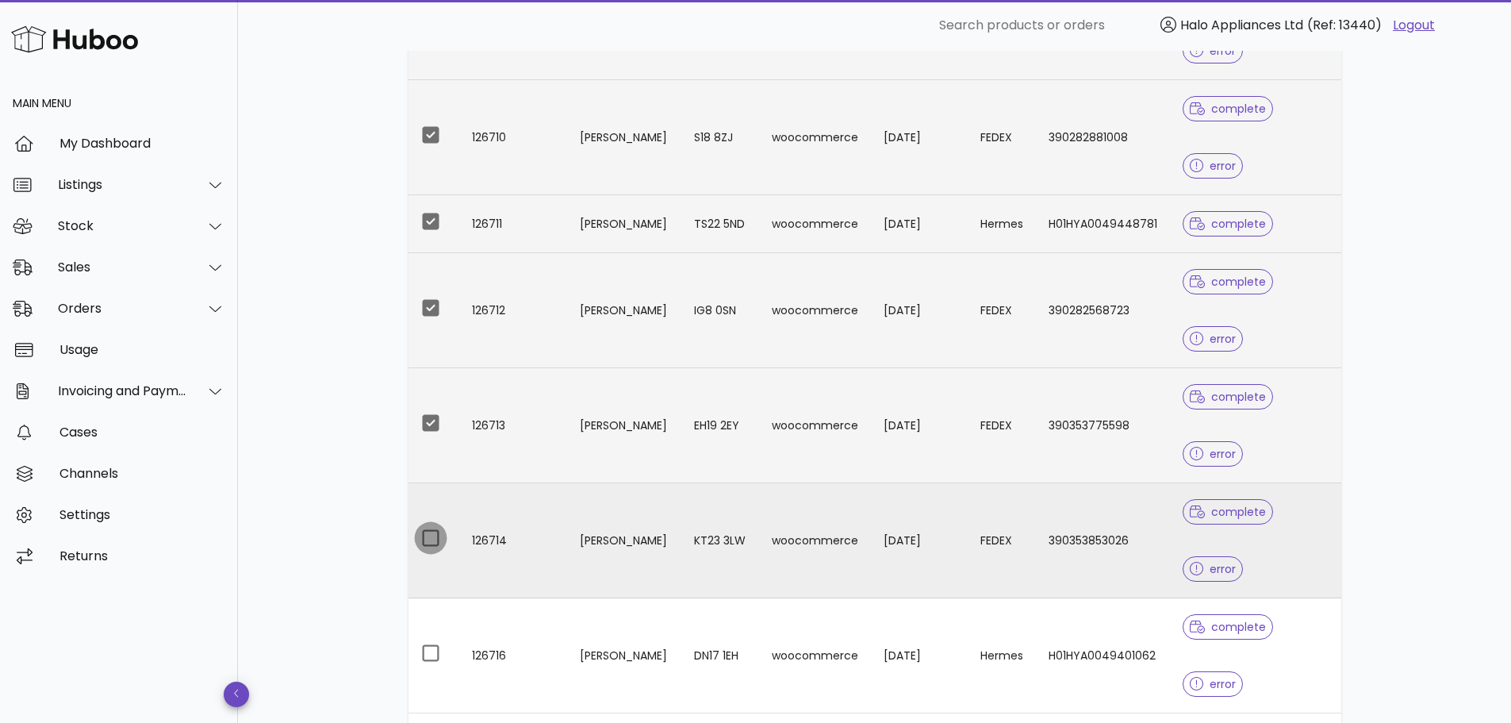
click at [427, 543] on div at bounding box center [430, 537] width 27 height 27
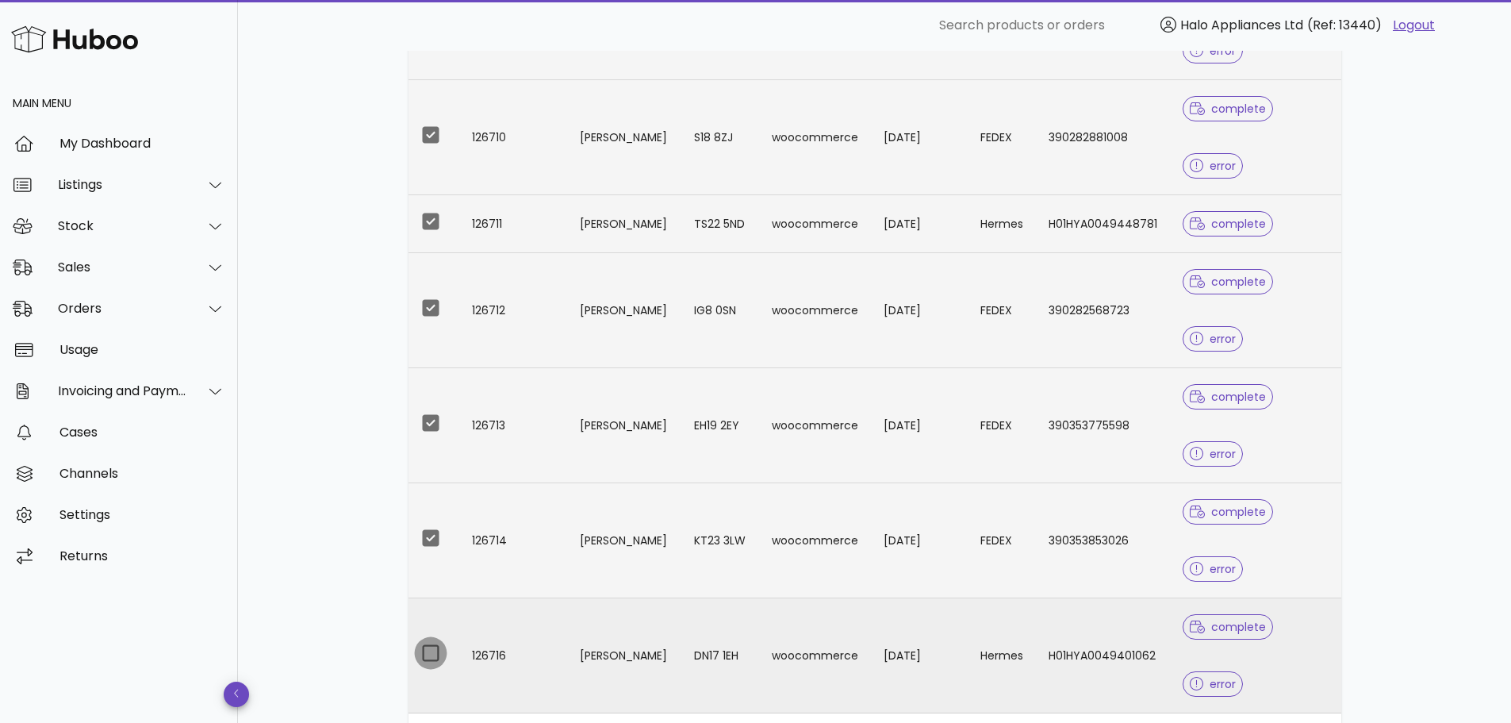
click at [435, 651] on div at bounding box center [430, 652] width 27 height 27
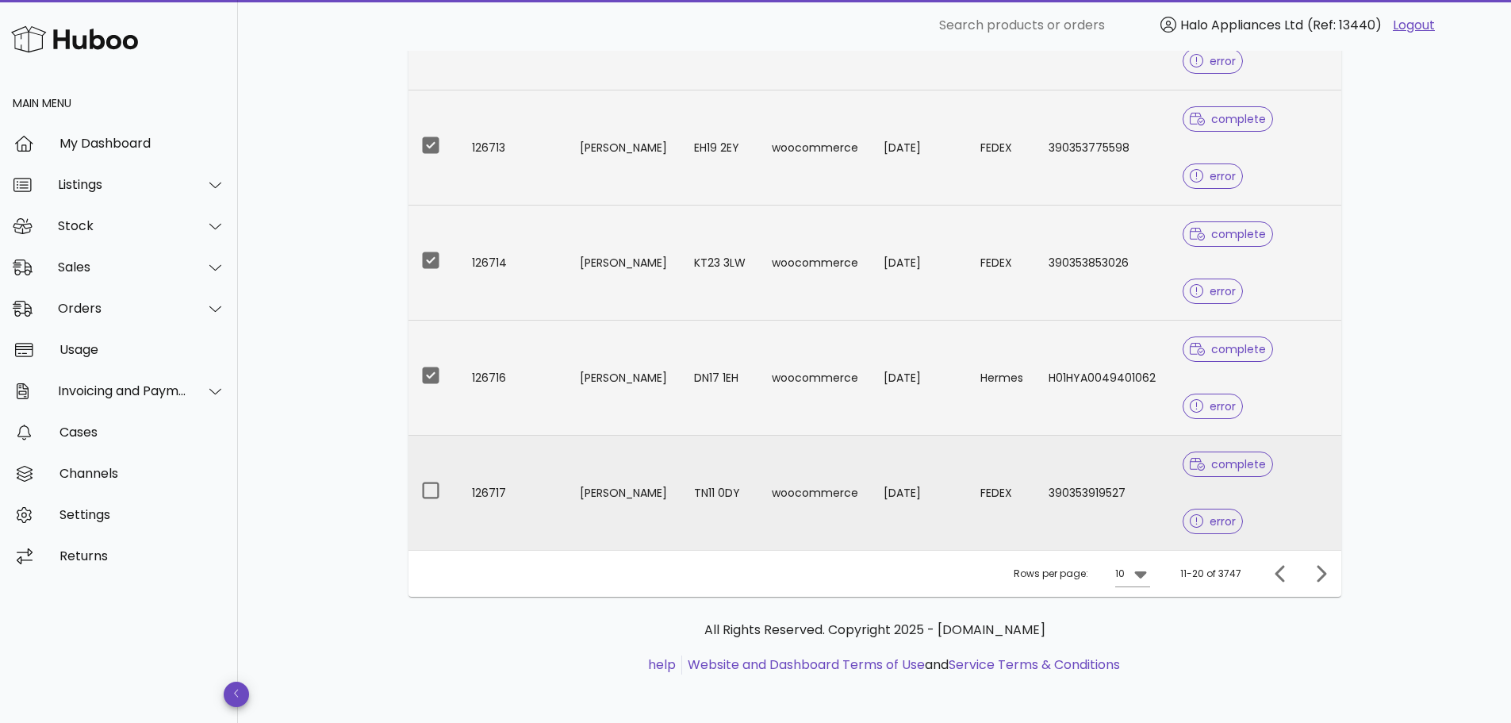
scroll to position [835, 0]
click at [439, 489] on div at bounding box center [430, 487] width 27 height 27
click at [1323, 573] on icon "Next page" at bounding box center [1322, 570] width 10 height 17
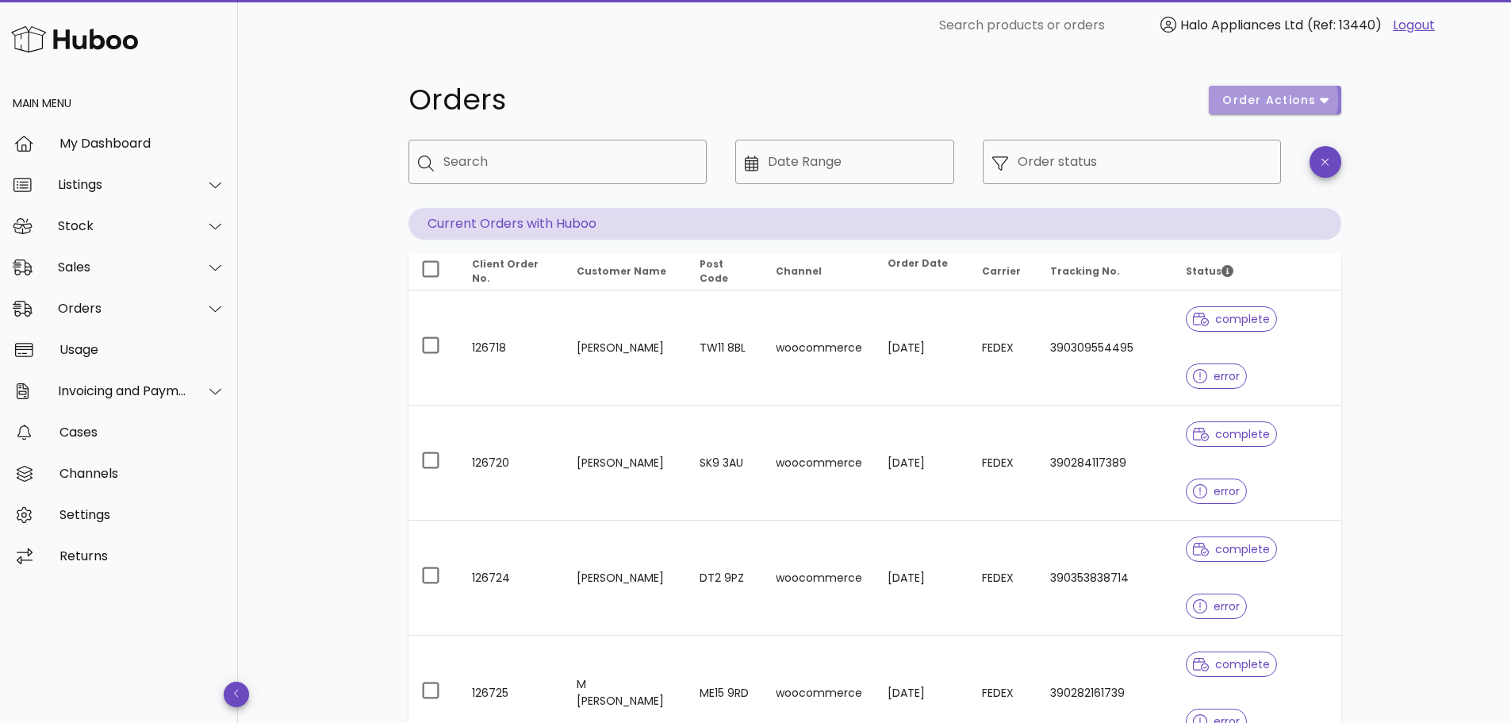
click at [1318, 98] on span "order actions" at bounding box center [1274, 100] width 106 height 17
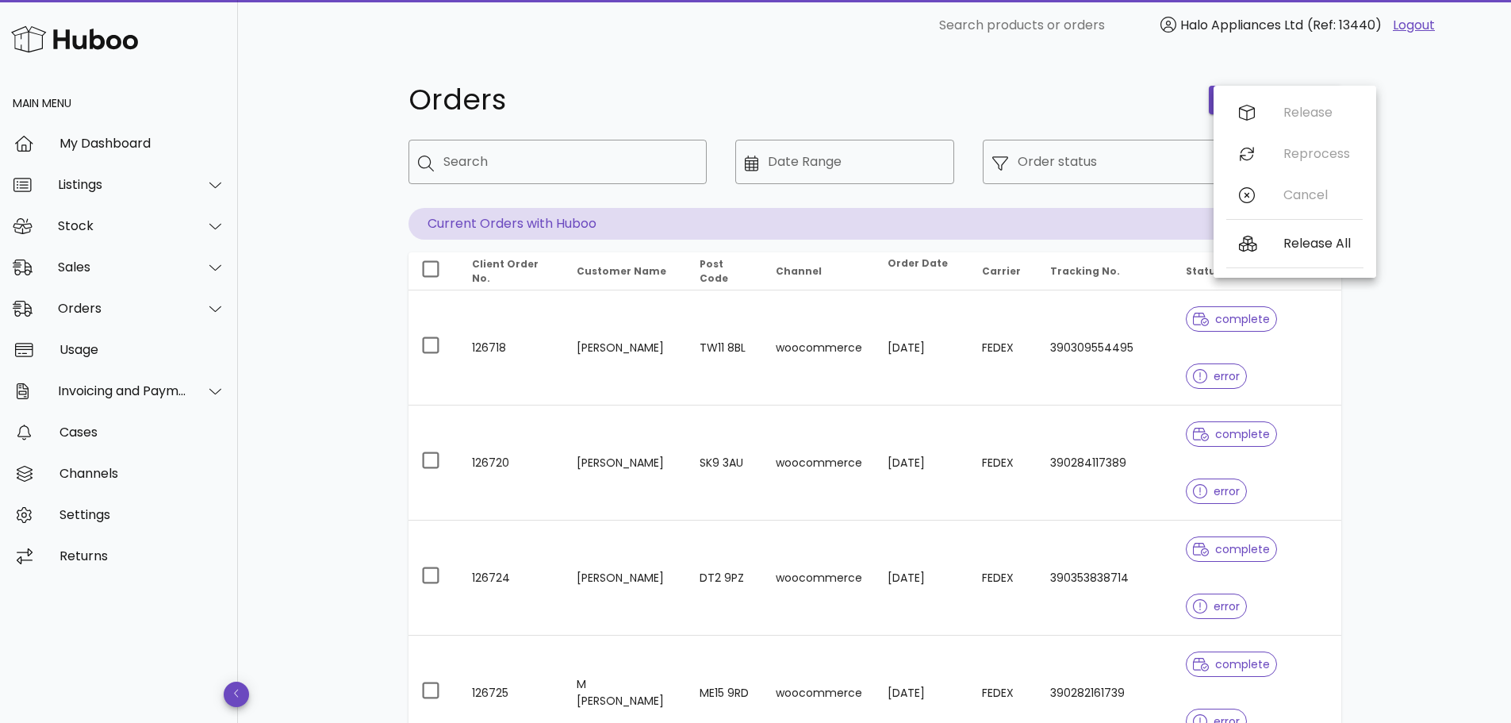
click at [1110, 98] on h1 "Orders" at bounding box center [799, 100] width 782 height 29
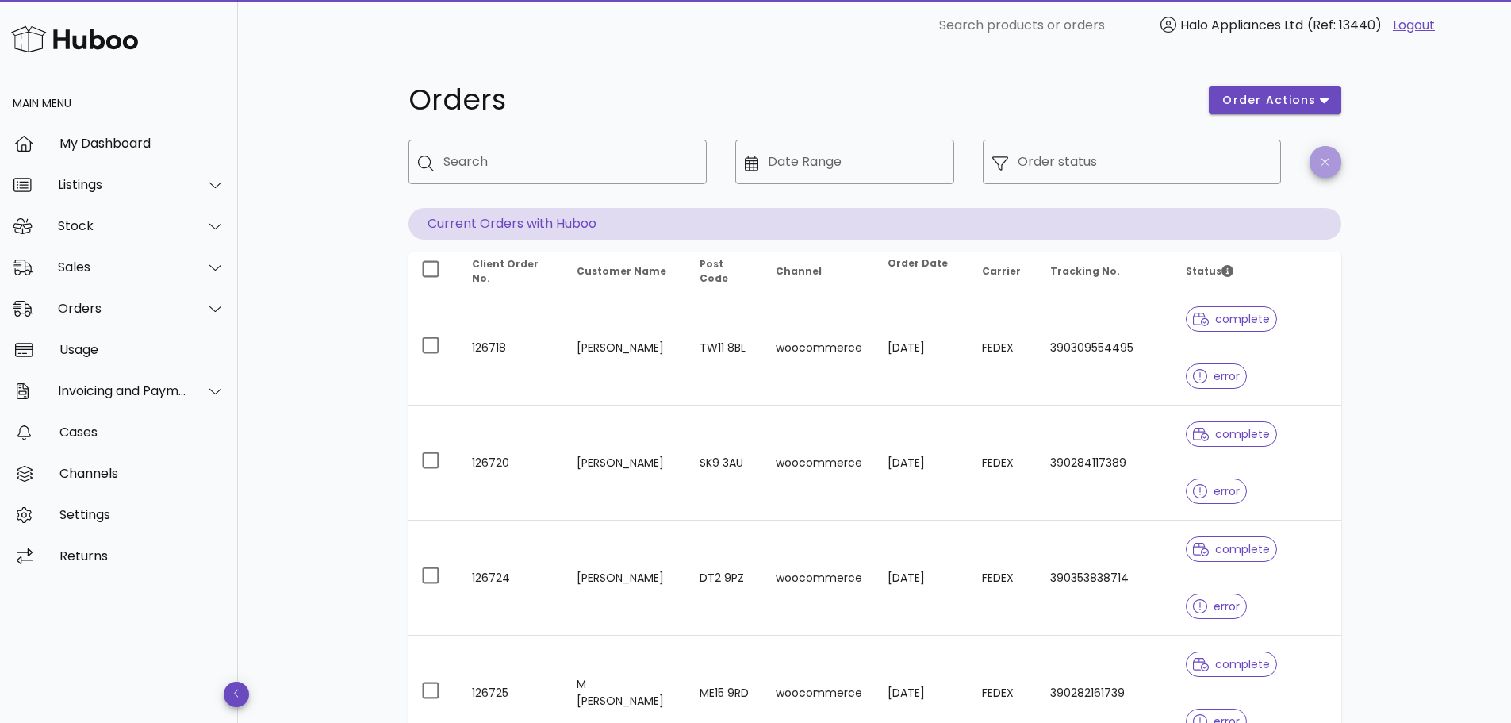
click at [1317, 162] on span "button" at bounding box center [1326, 162] width 32 height 12
